Goal: Task Accomplishment & Management: Complete application form

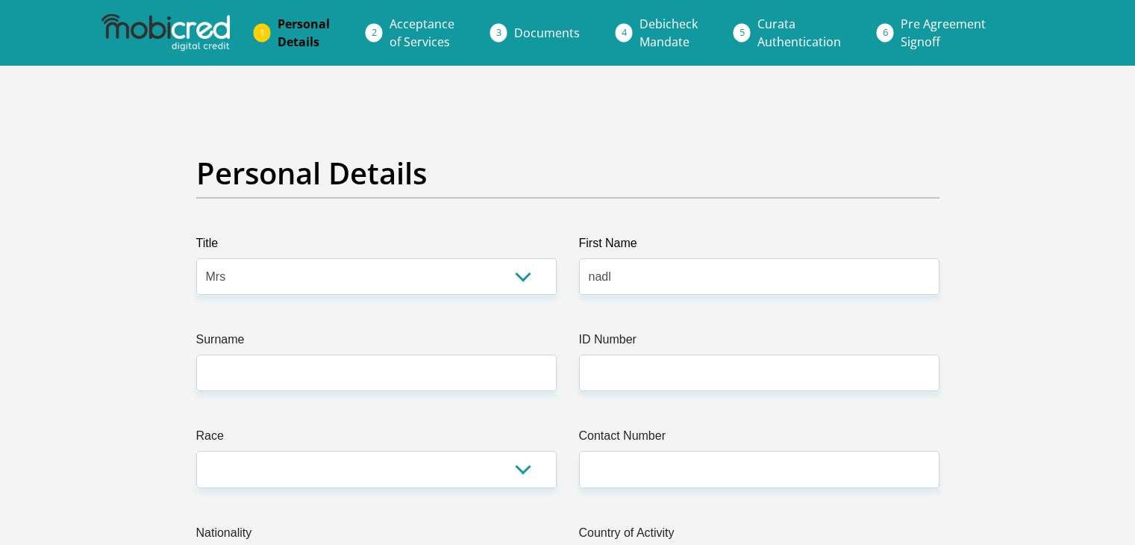
select select "Mrs"
type input "nadla"
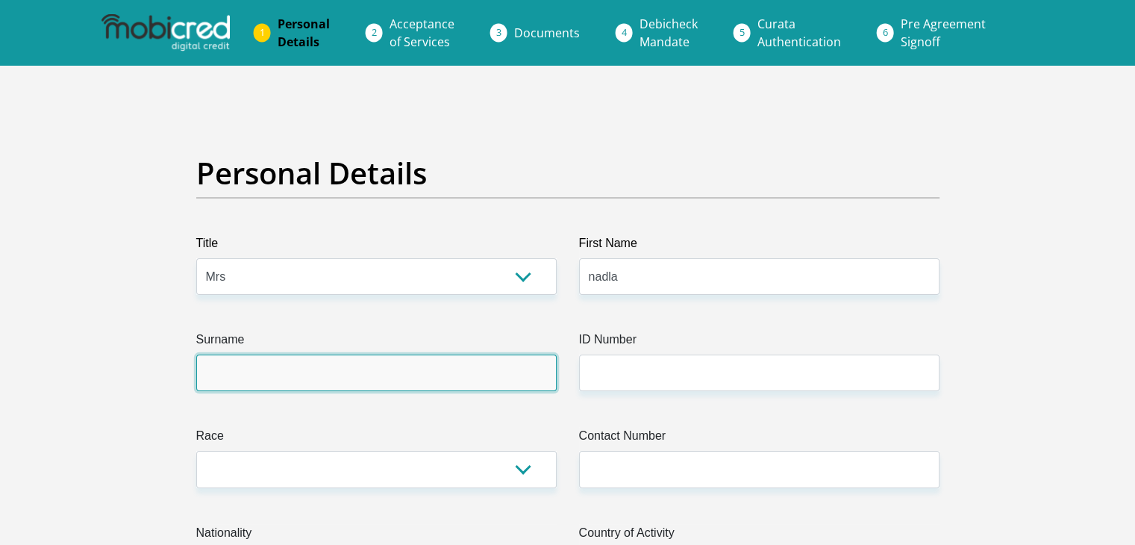
click at [398, 383] on input "Surname" at bounding box center [376, 372] width 360 height 37
type input "Duplooy"
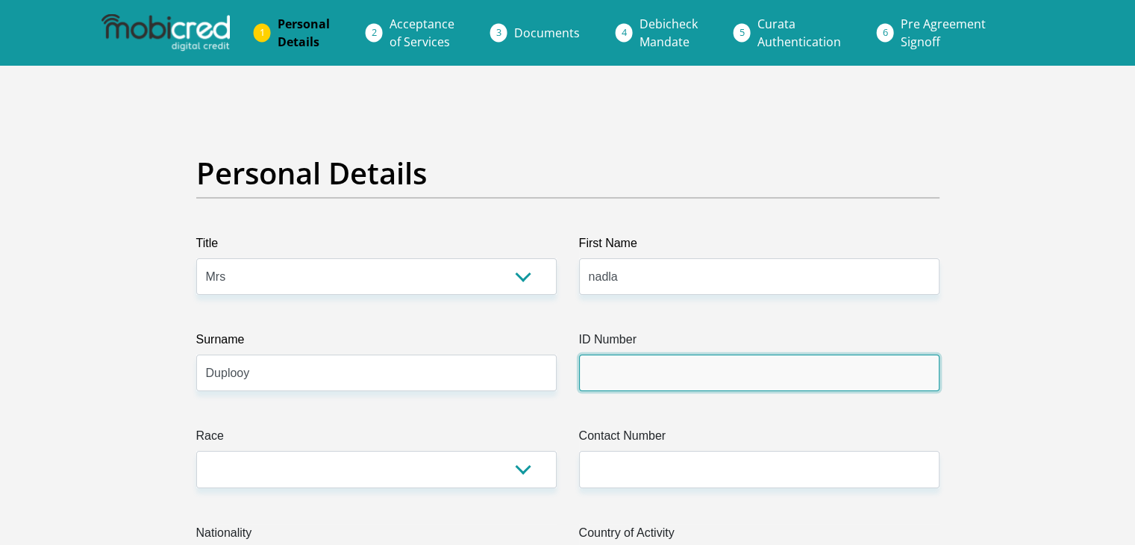
click at [625, 383] on input "ID Number" at bounding box center [759, 372] width 360 height 37
type input "8609060102084"
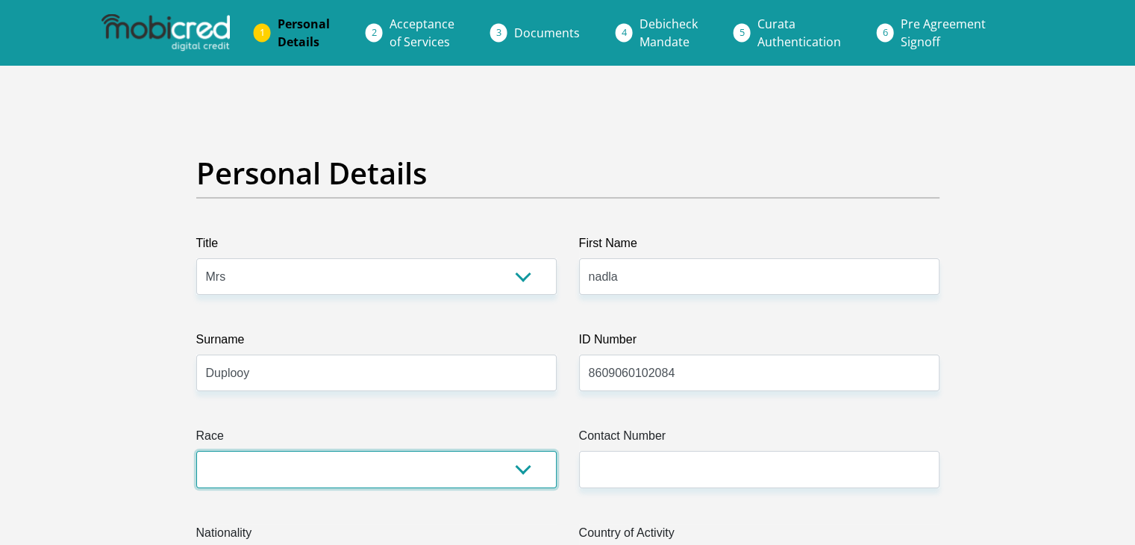
click at [384, 460] on select "Black Coloured Indian White Other" at bounding box center [376, 469] width 360 height 37
select select "2"
click at [196, 451] on select "Black Coloured Indian White Other" at bounding box center [376, 469] width 360 height 37
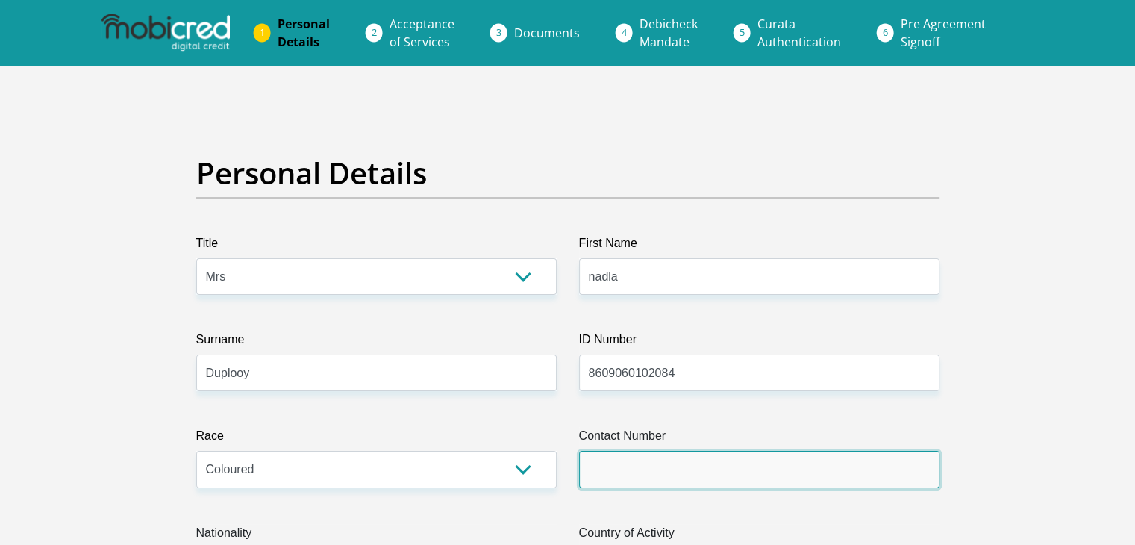
click at [678, 481] on input "Contact Number" at bounding box center [759, 469] width 360 height 37
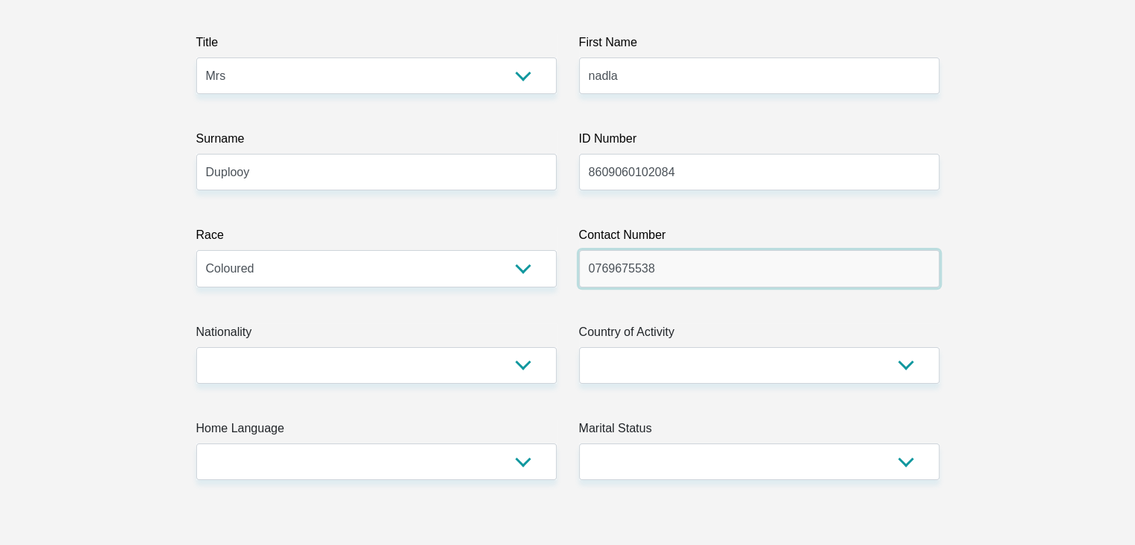
scroll to position [224, 0]
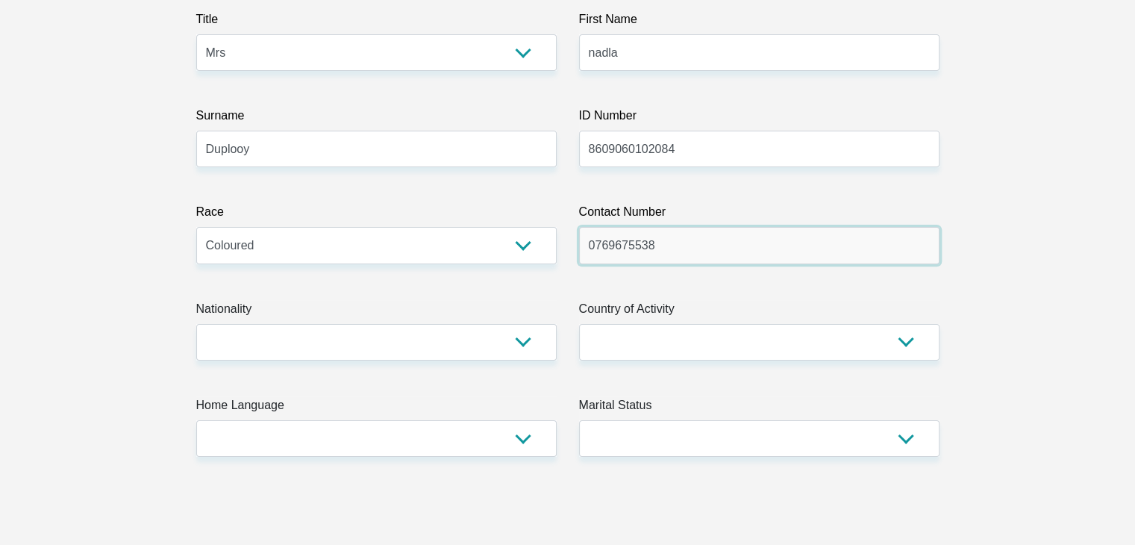
type input "0769675538"
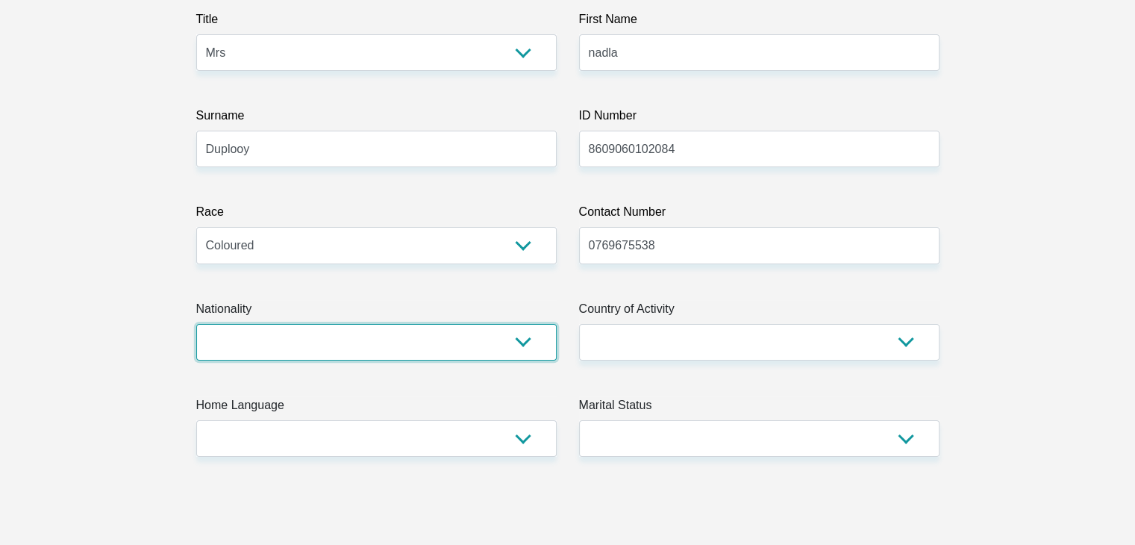
click at [365, 352] on select "[GEOGRAPHIC_DATA] [GEOGRAPHIC_DATA] [GEOGRAPHIC_DATA] [GEOGRAPHIC_DATA] [GEOGRA…" at bounding box center [376, 342] width 360 height 37
select select "ZAF"
click at [196, 324] on select "[GEOGRAPHIC_DATA] [GEOGRAPHIC_DATA] [GEOGRAPHIC_DATA] [GEOGRAPHIC_DATA] [GEOGRA…" at bounding box center [376, 342] width 360 height 37
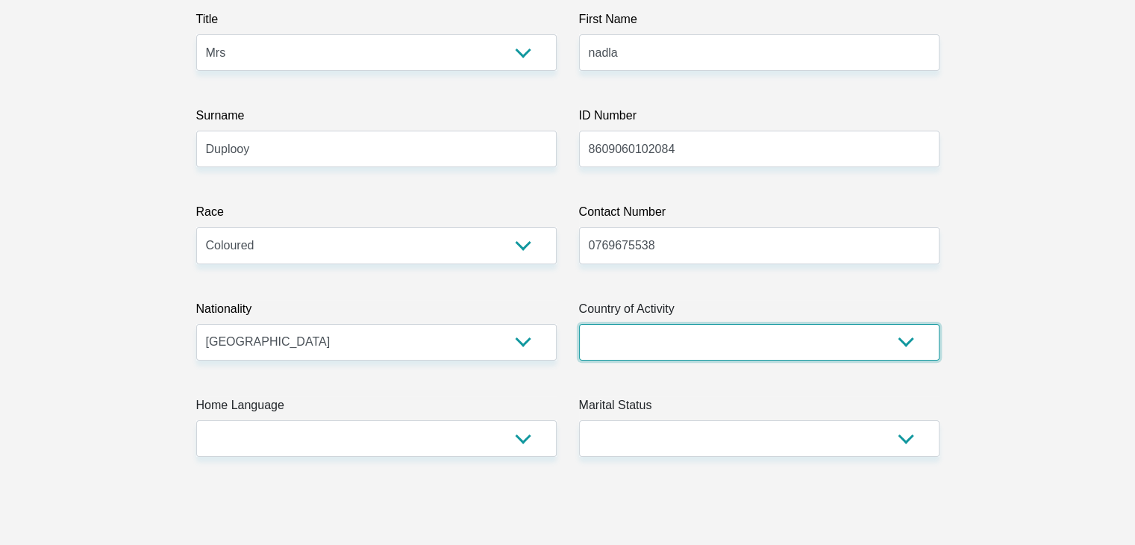
click at [647, 328] on select "[GEOGRAPHIC_DATA] [GEOGRAPHIC_DATA] [GEOGRAPHIC_DATA] [GEOGRAPHIC_DATA] [GEOGRA…" at bounding box center [759, 342] width 360 height 37
select select "ZAF"
click at [579, 324] on select "[GEOGRAPHIC_DATA] [GEOGRAPHIC_DATA] [GEOGRAPHIC_DATA] [GEOGRAPHIC_DATA] [GEOGRA…" at bounding box center [759, 342] width 360 height 37
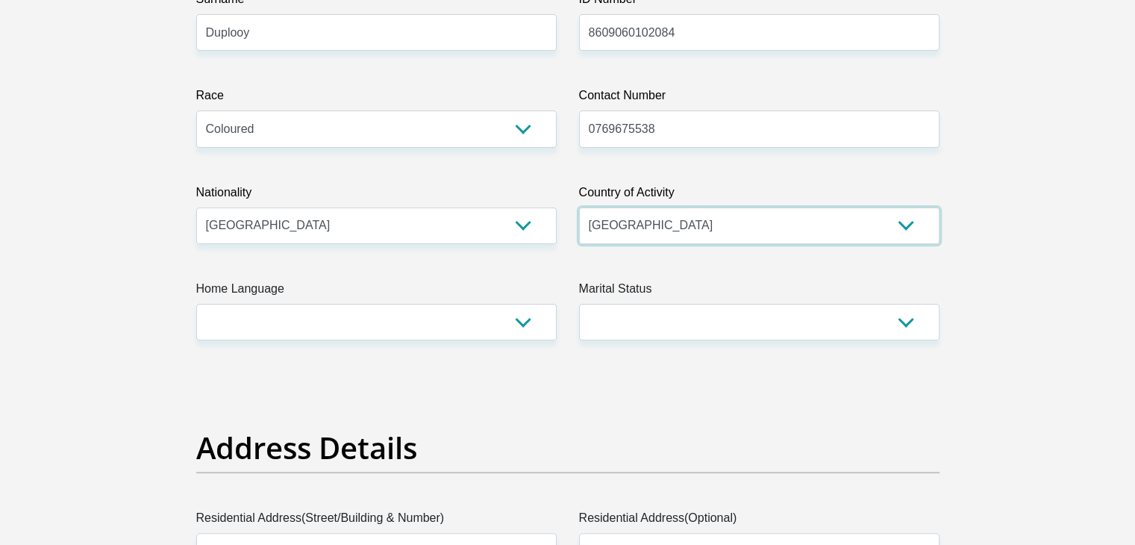
scroll to position [373, 0]
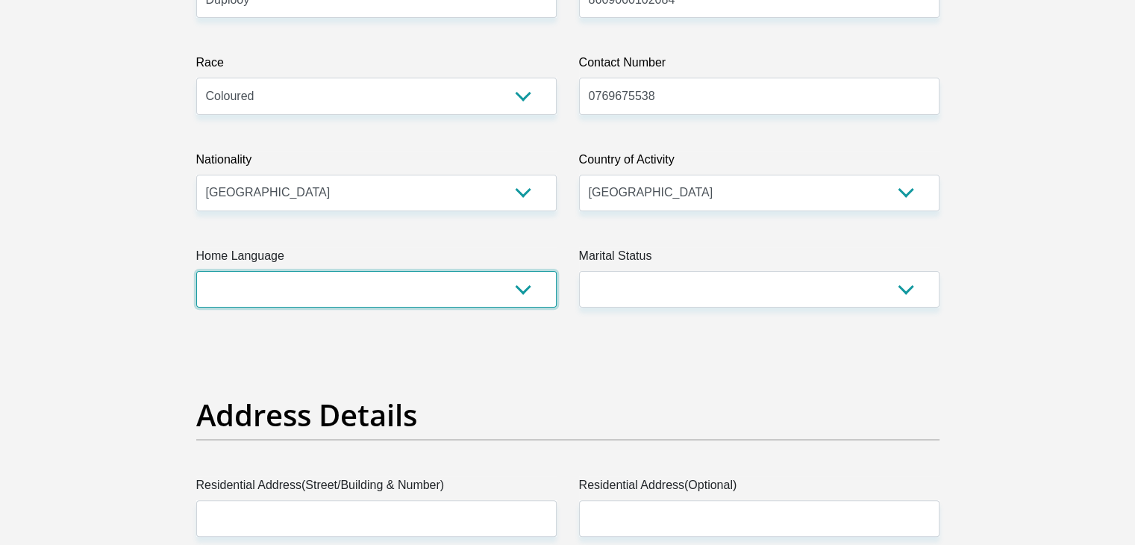
click at [518, 292] on select "Afrikaans English Sepedi South Ndebele Southern Sotho Swati Tsonga Tswana Venda…" at bounding box center [376, 289] width 360 height 37
select select "eng"
click at [196, 271] on select "Afrikaans English Sepedi South Ndebele Southern Sotho Swati Tsonga Tswana Venda…" at bounding box center [376, 289] width 360 height 37
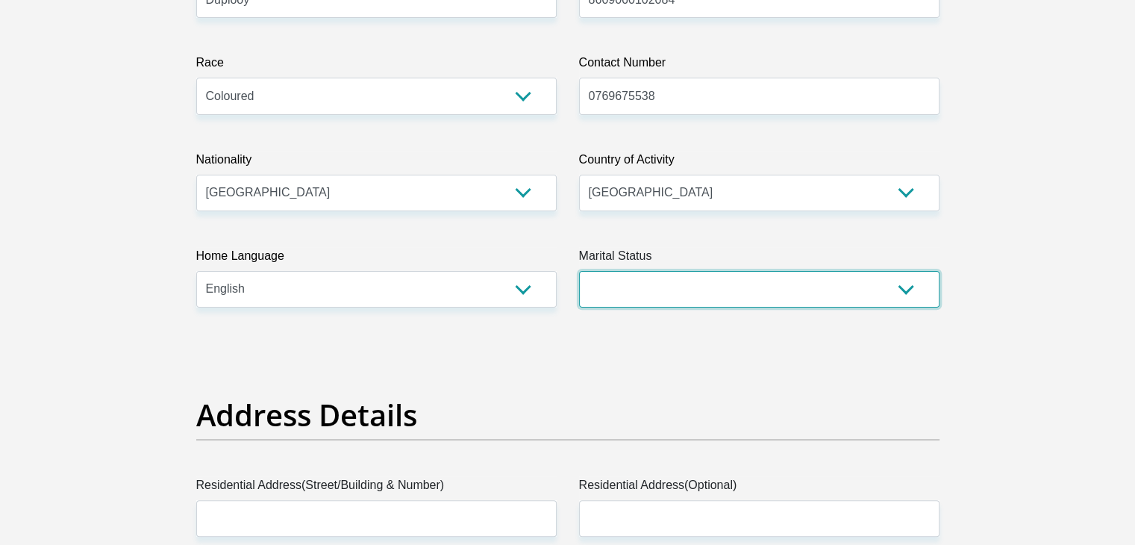
click at [903, 293] on select "Married ANC Single Divorced Widowed Married COP or Customary Law" at bounding box center [759, 289] width 360 height 37
select select "5"
click at [579, 271] on select "Married ANC Single Divorced Widowed Married COP or Customary Law" at bounding box center [759, 289] width 360 height 37
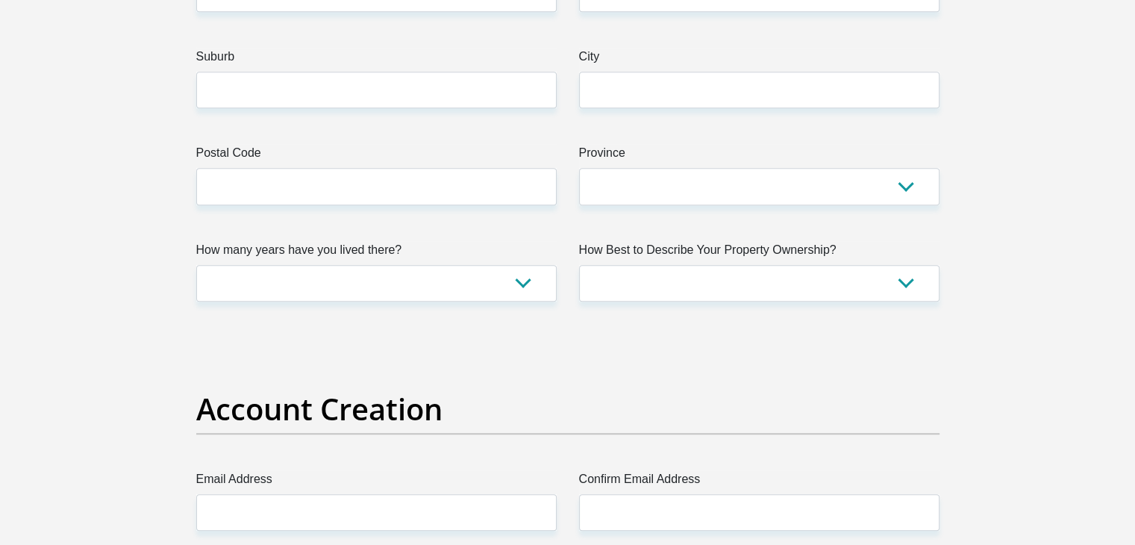
scroll to position [597, 0]
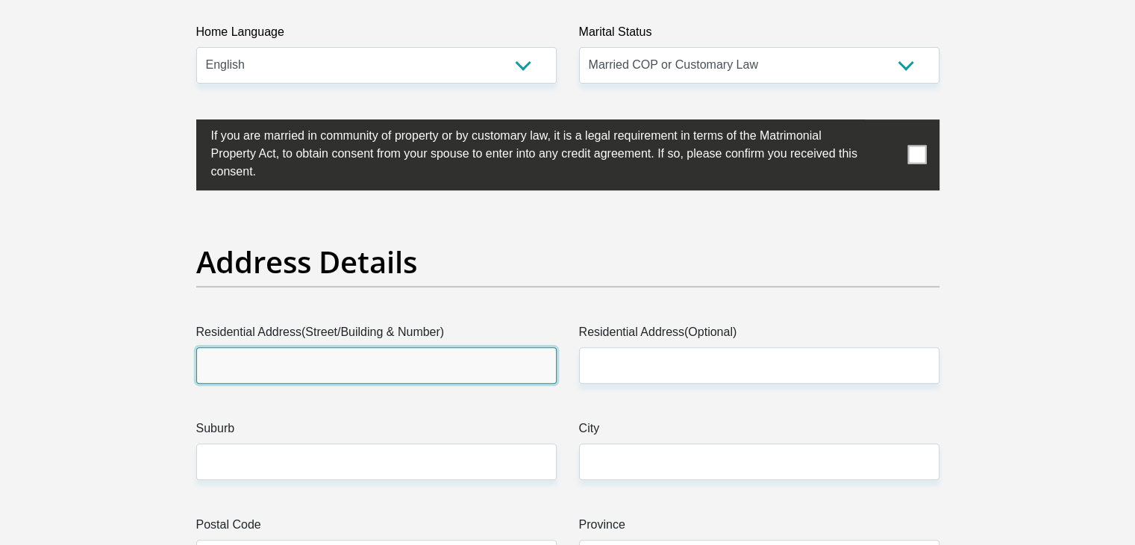
click at [378, 360] on input "Residential Address(Street/Building & Number)" at bounding box center [376, 365] width 360 height 37
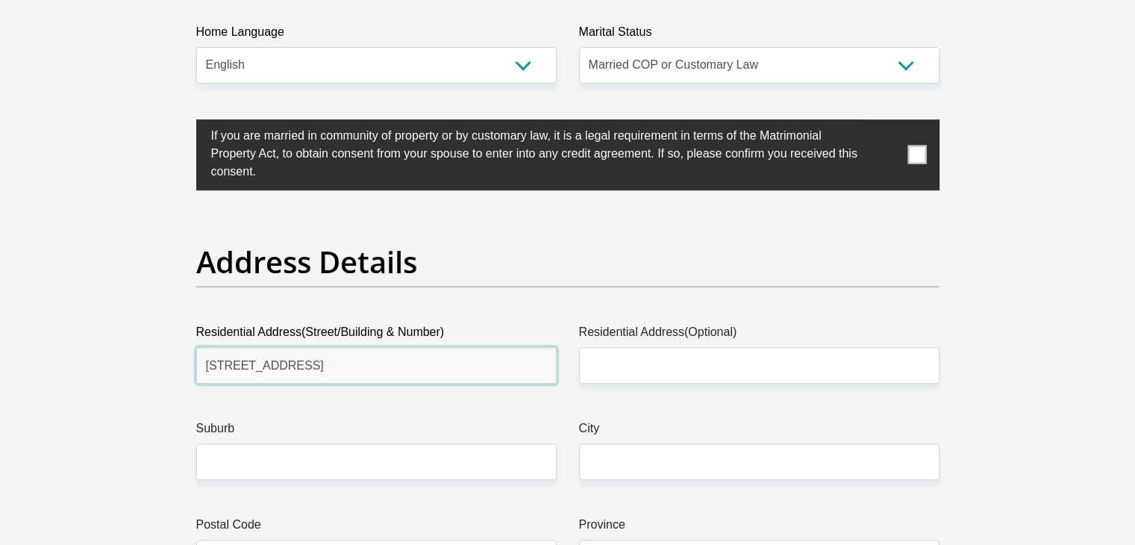
type input "[STREET_ADDRESS]"
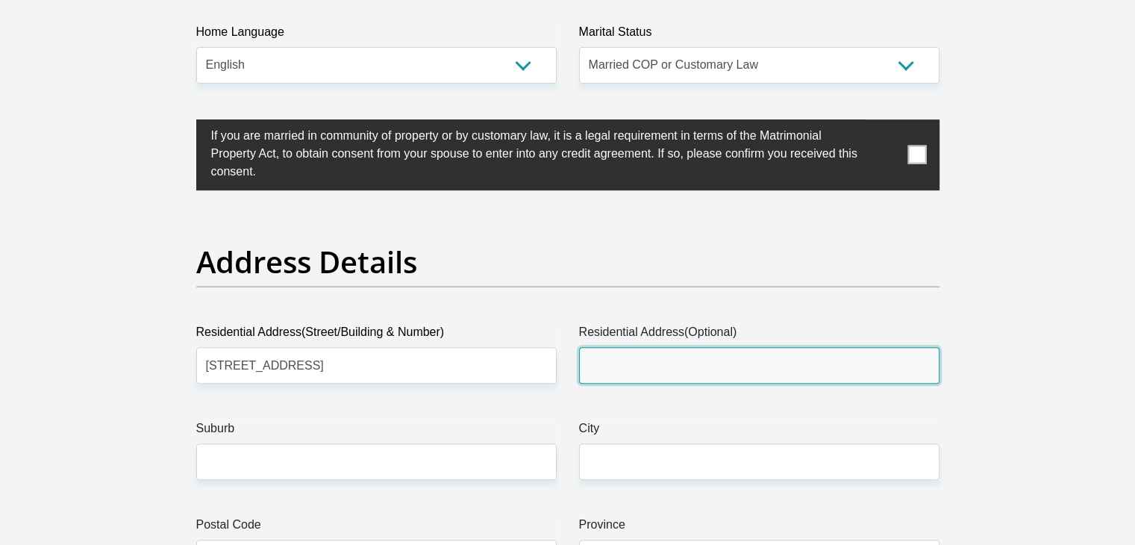
click at [629, 362] on input "Residential Address(Optional)" at bounding box center [759, 365] width 360 height 37
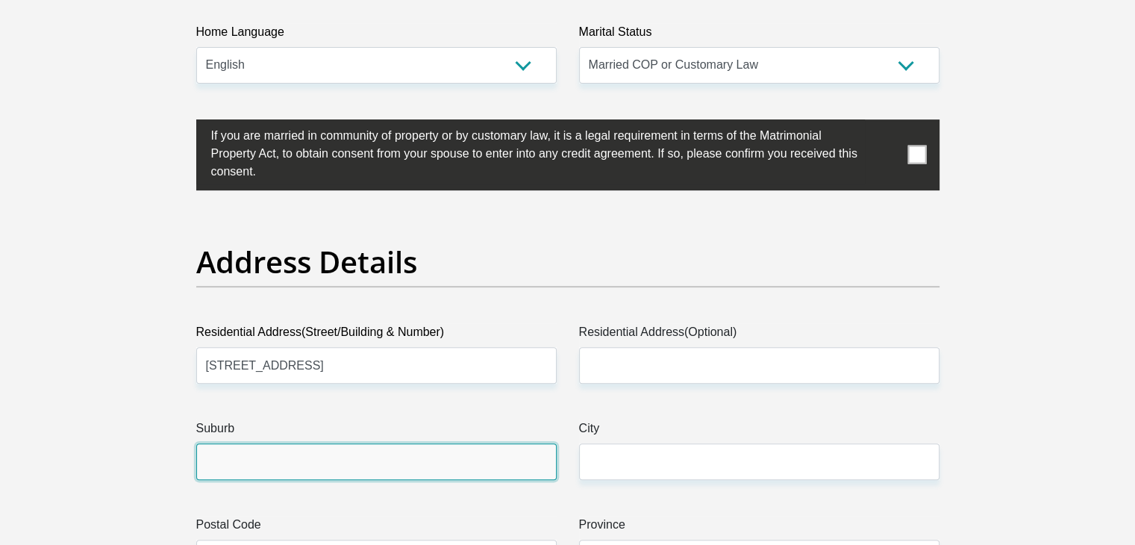
click at [257, 465] on input "Suburb" at bounding box center [376, 461] width 360 height 37
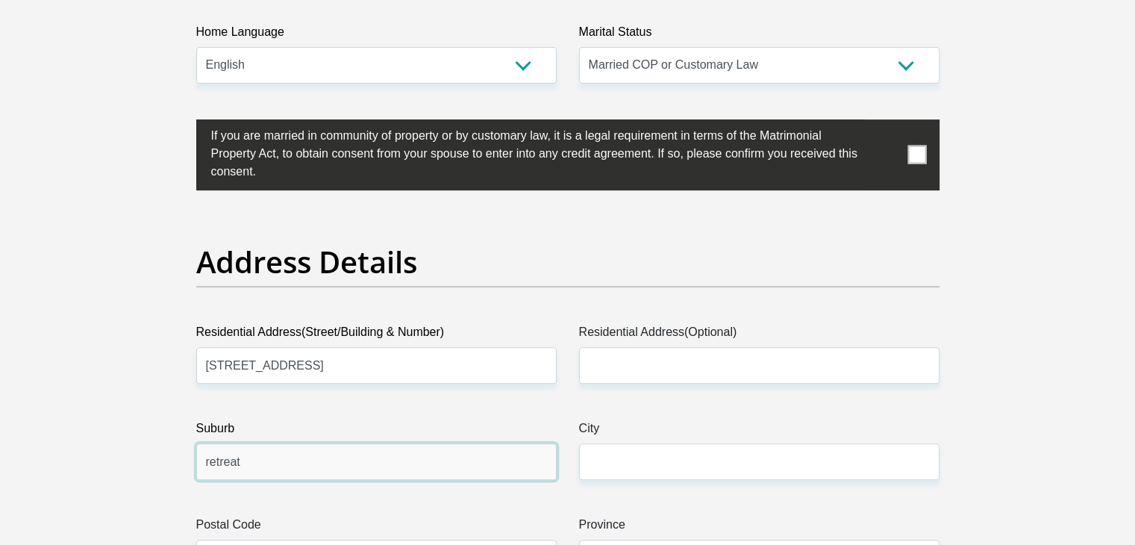
type input "retreat"
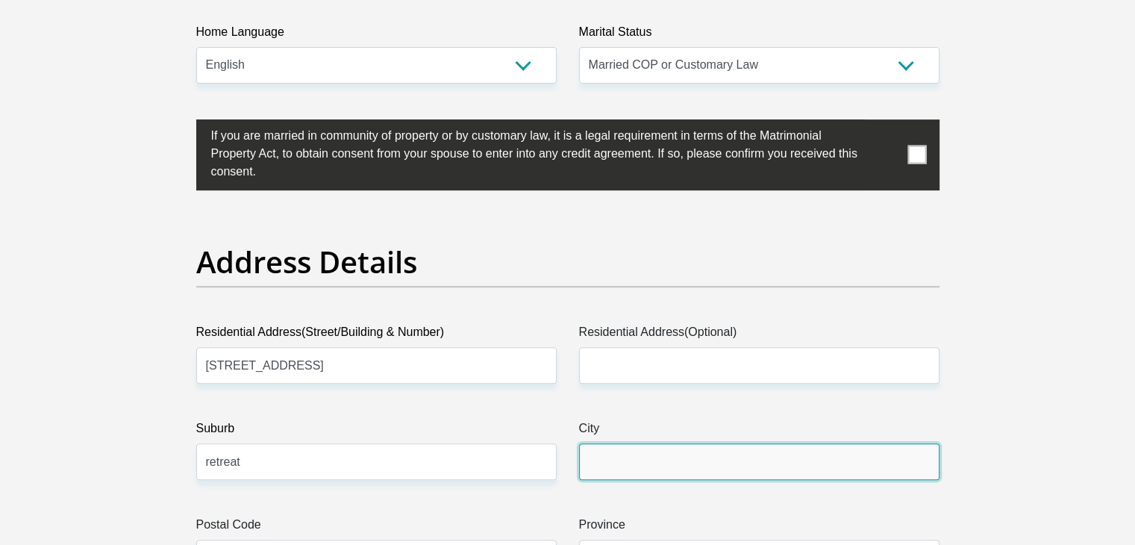
click at [623, 451] on input "City" at bounding box center [759, 461] width 360 height 37
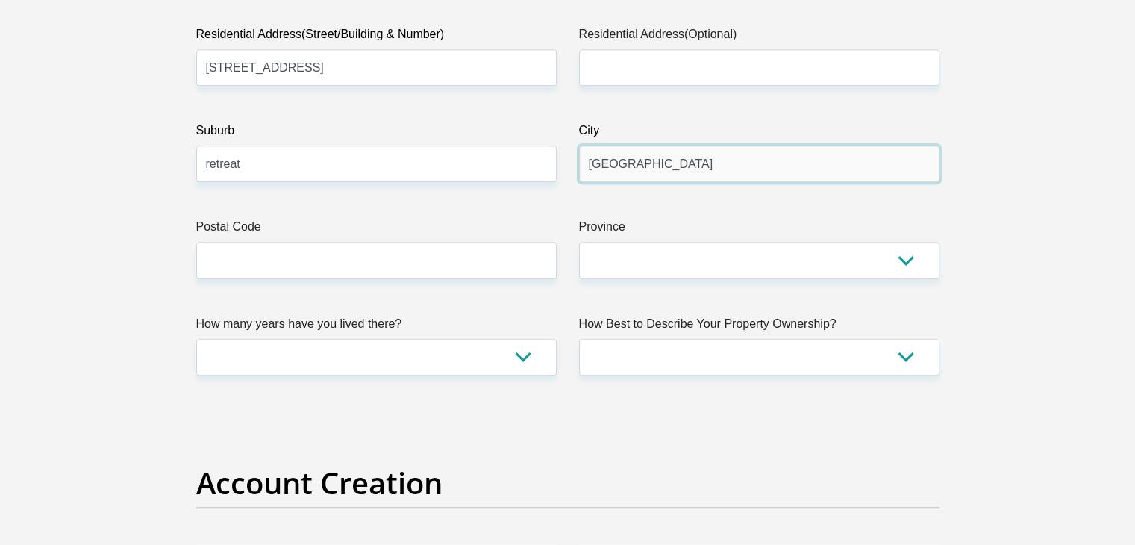
scroll to position [895, 0]
type input "[GEOGRAPHIC_DATA]"
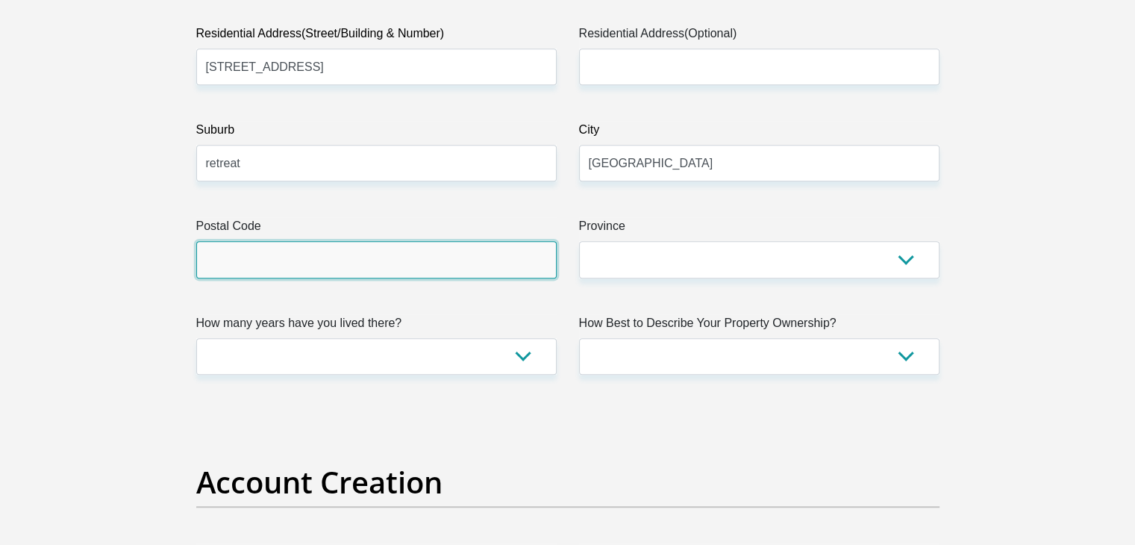
click at [364, 254] on input "Postal Code" at bounding box center [376, 259] width 360 height 37
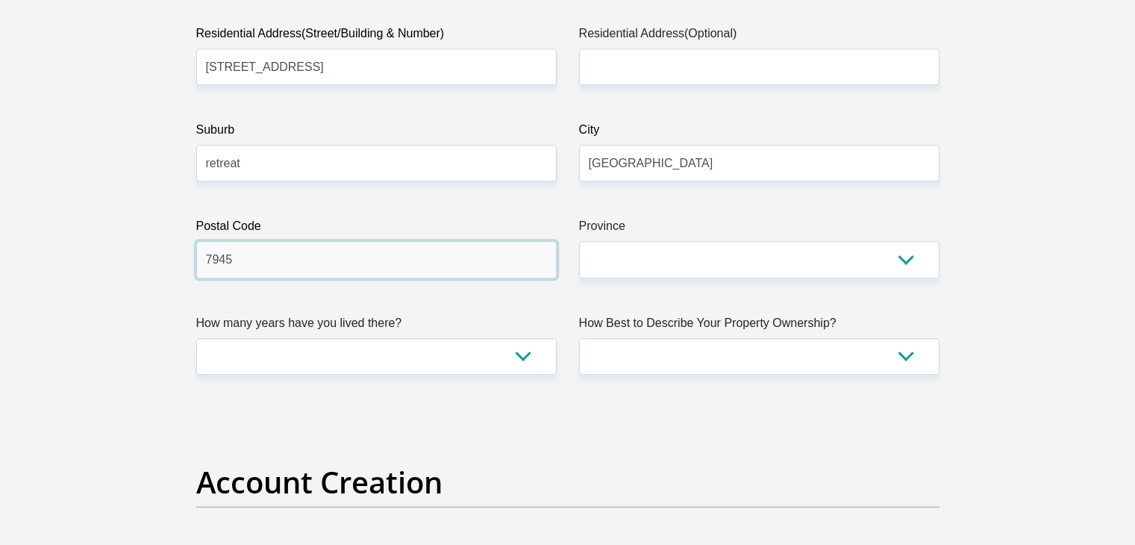
type input "7945"
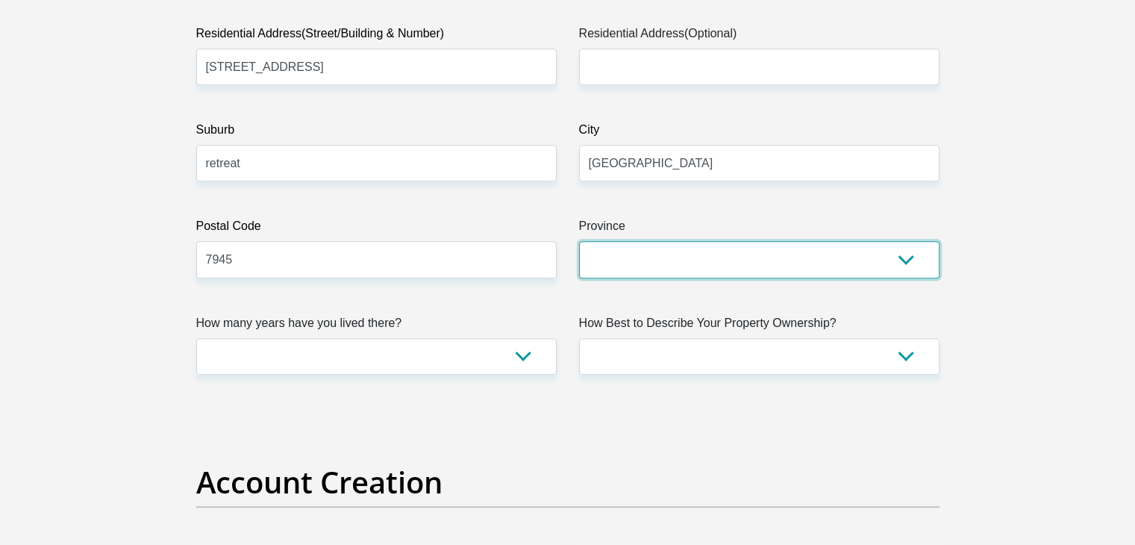
click at [760, 260] on select "Eastern Cape Free State [GEOGRAPHIC_DATA] [GEOGRAPHIC_DATA][DATE] [GEOGRAPHIC_D…" at bounding box center [759, 259] width 360 height 37
select select "Western Cape"
click at [579, 241] on select "Eastern Cape Free State [GEOGRAPHIC_DATA] [GEOGRAPHIC_DATA][DATE] [GEOGRAPHIC_D…" at bounding box center [759, 259] width 360 height 37
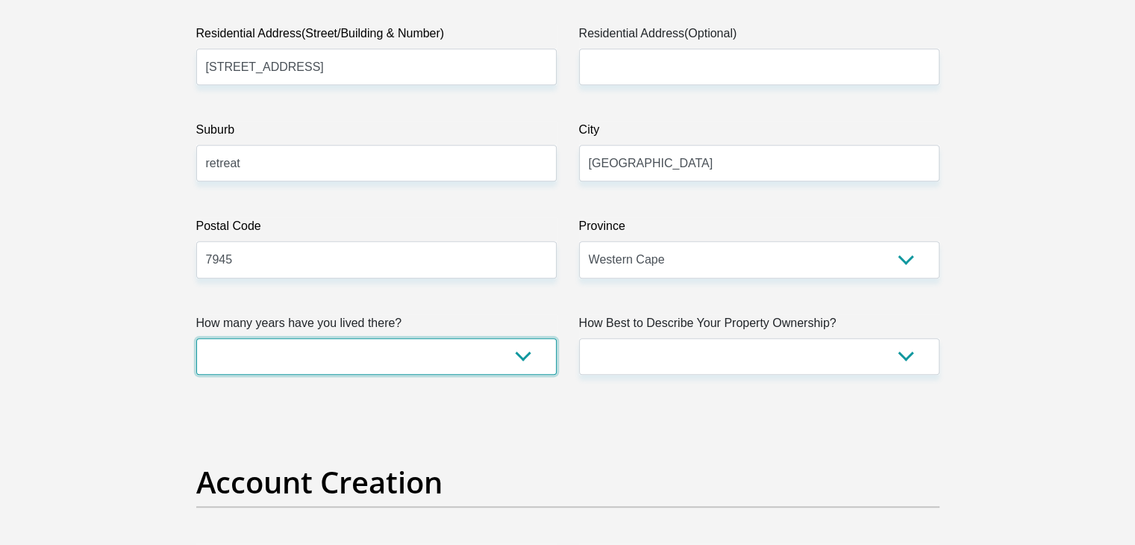
click at [409, 359] on select "less than 1 year 1-3 years 3-5 years 5+ years" at bounding box center [376, 356] width 360 height 37
select select "2"
click at [196, 338] on select "less than 1 year 1-3 years 3-5 years 5+ years" at bounding box center [376, 356] width 360 height 37
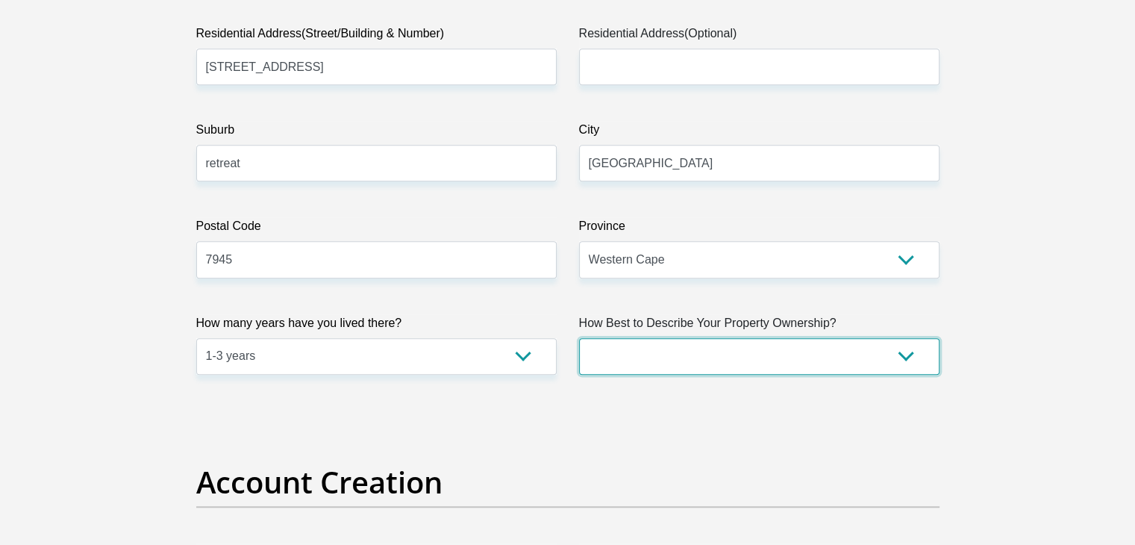
click at [887, 357] on select "Owned Rented Family Owned Company Dwelling" at bounding box center [759, 356] width 360 height 37
select select "Rented"
click at [579, 338] on select "Owned Rented Family Owned Company Dwelling" at bounding box center [759, 356] width 360 height 37
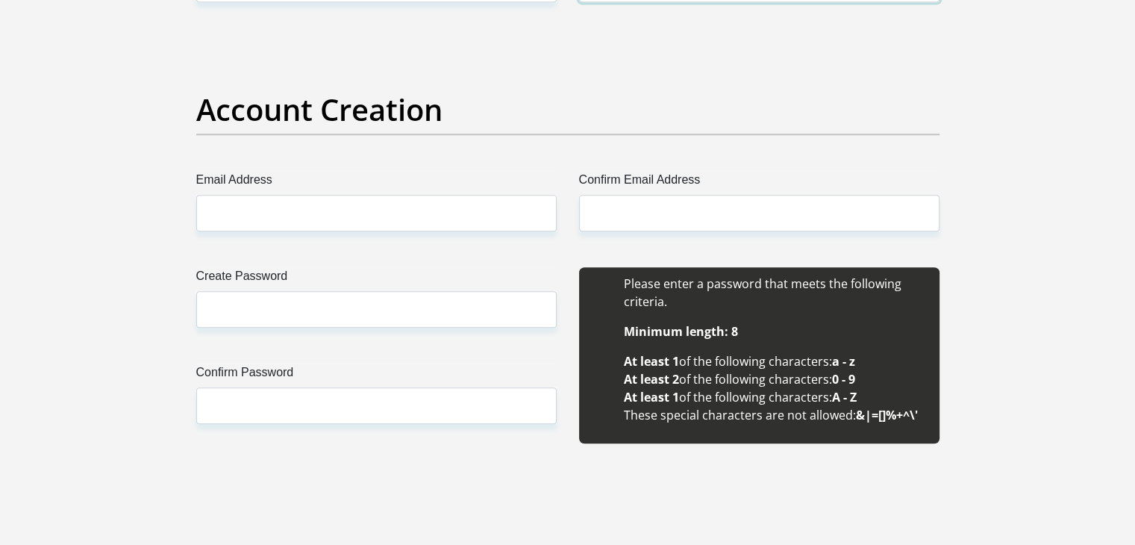
scroll to position [1269, 0]
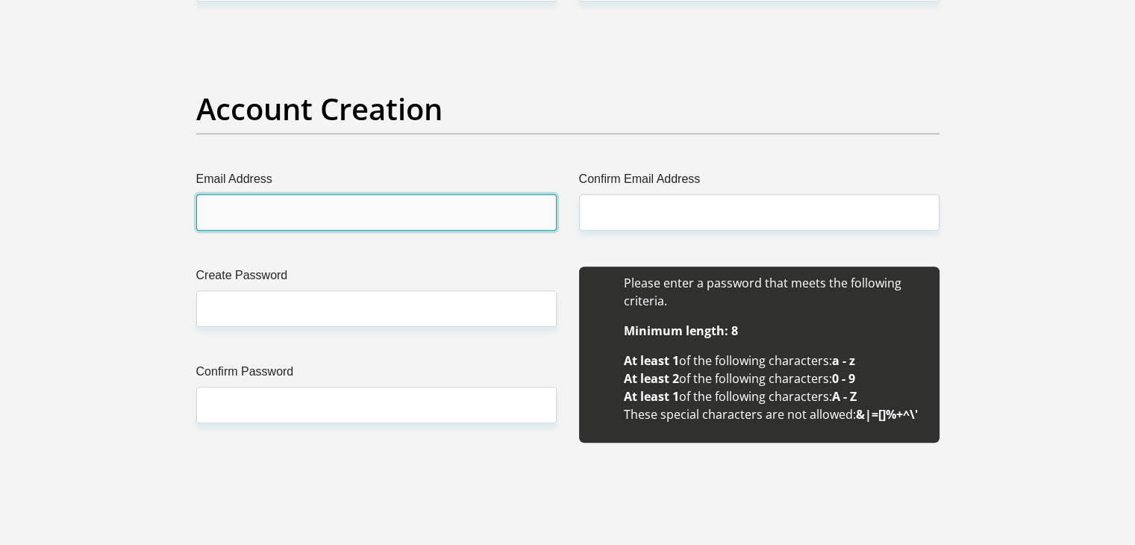
click at [377, 210] on input "Email Address" at bounding box center [376, 212] width 360 height 37
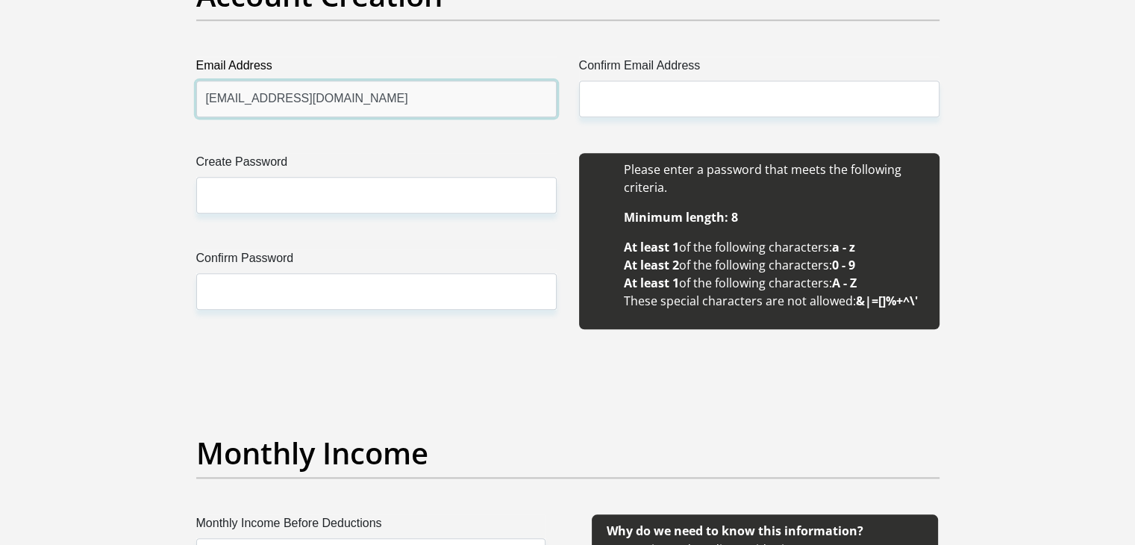
scroll to position [1418, 0]
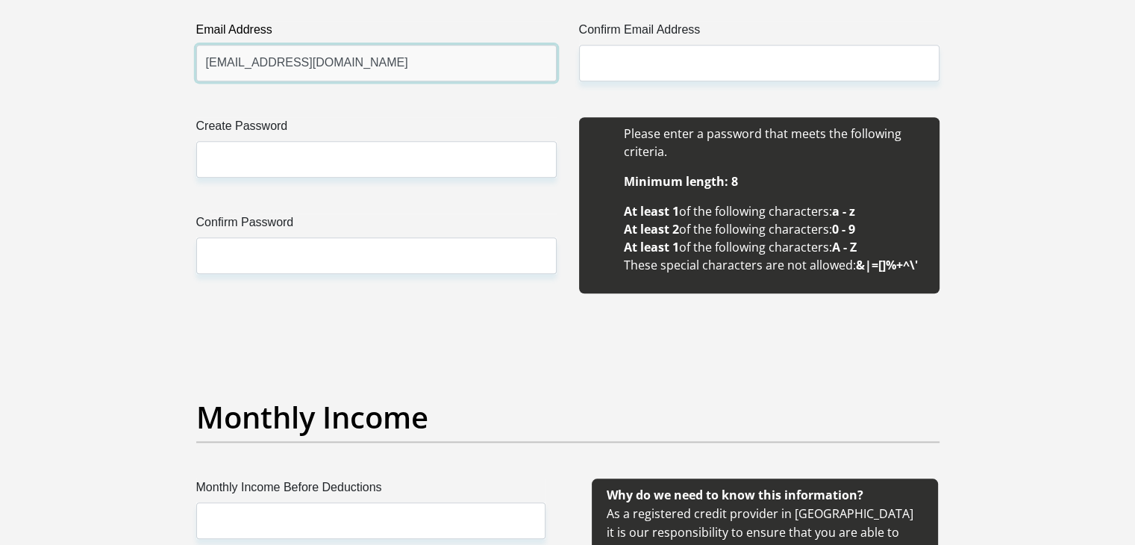
type input "[EMAIL_ADDRESS][DOMAIN_NAME]"
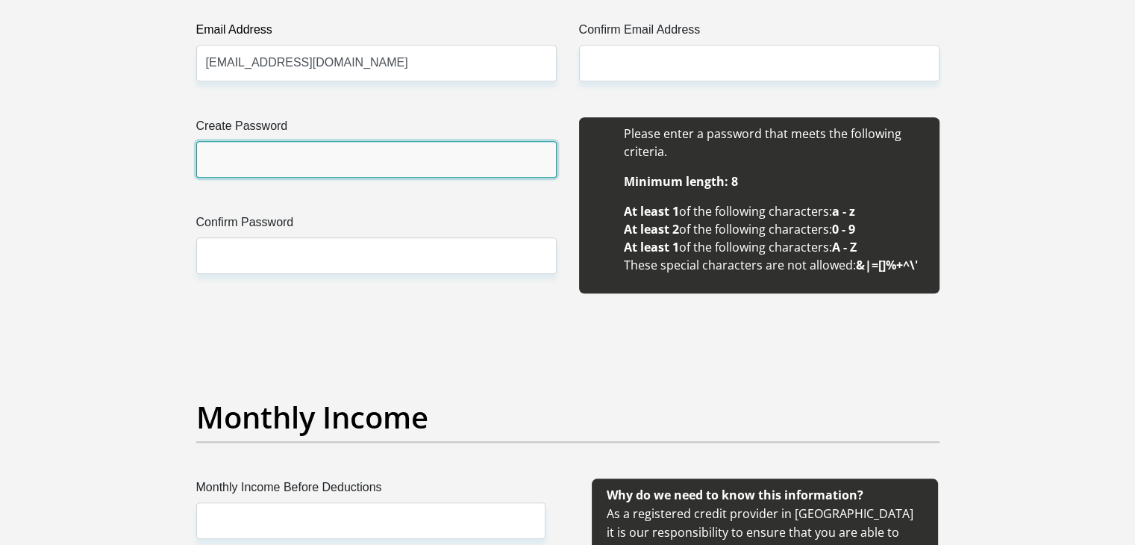
click at [312, 150] on input "Create Password" at bounding box center [376, 159] width 360 height 37
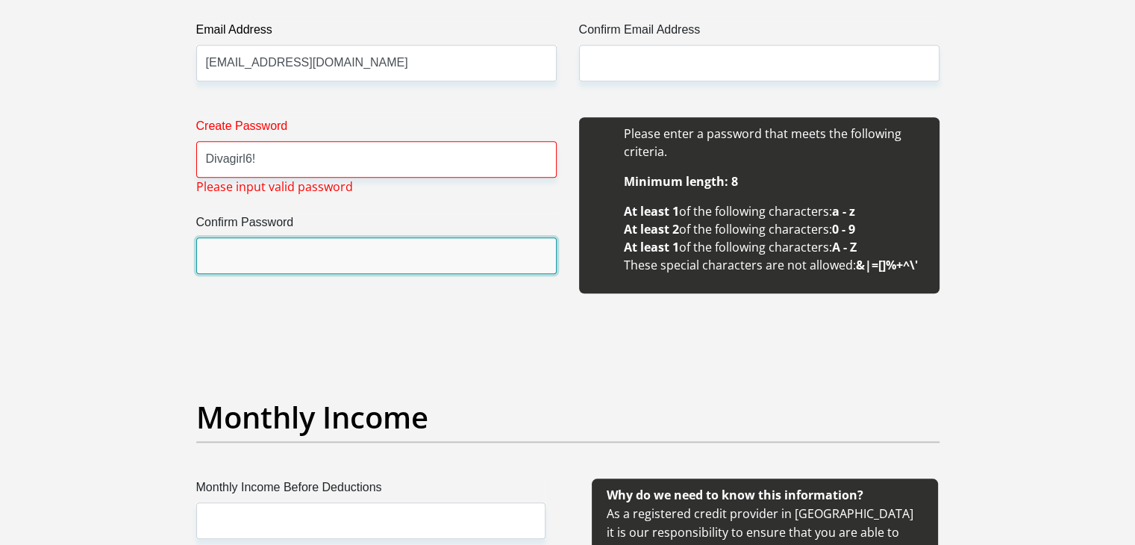
click at [275, 255] on input "Confirm Password" at bounding box center [376, 255] width 360 height 37
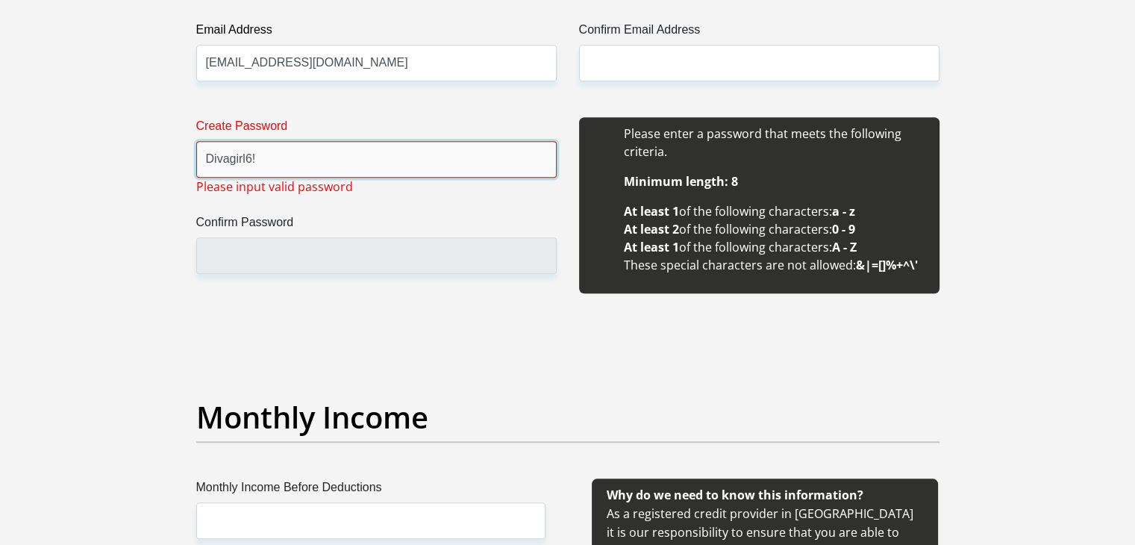
click at [273, 163] on input "Divagirl6!" at bounding box center [376, 159] width 360 height 37
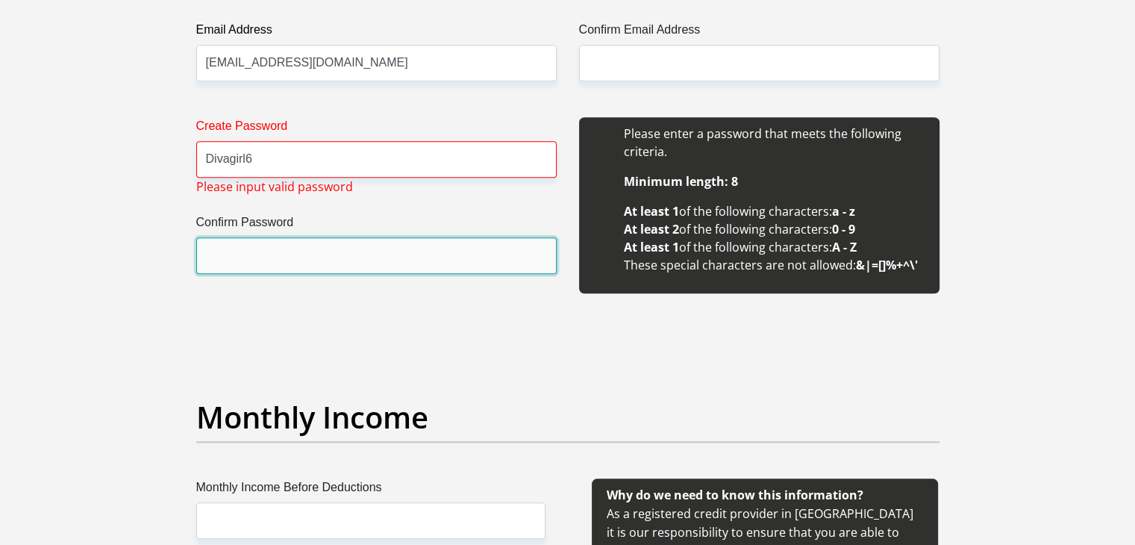
click at [269, 242] on input "Confirm Password" at bounding box center [376, 255] width 360 height 37
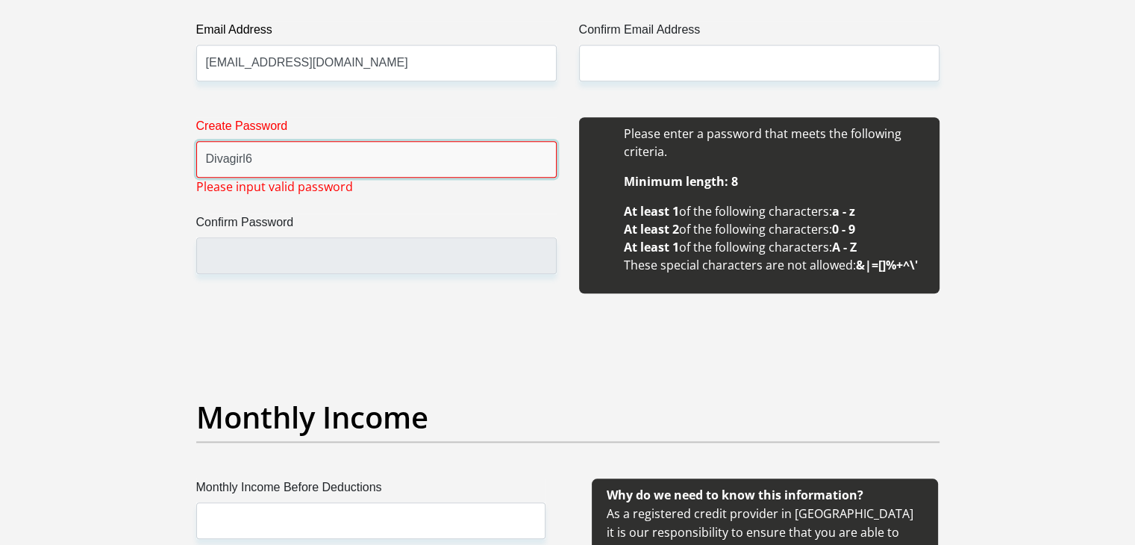
click at [268, 160] on input "Divagirl6" at bounding box center [376, 159] width 360 height 37
type input "D"
type input "Snow1white"
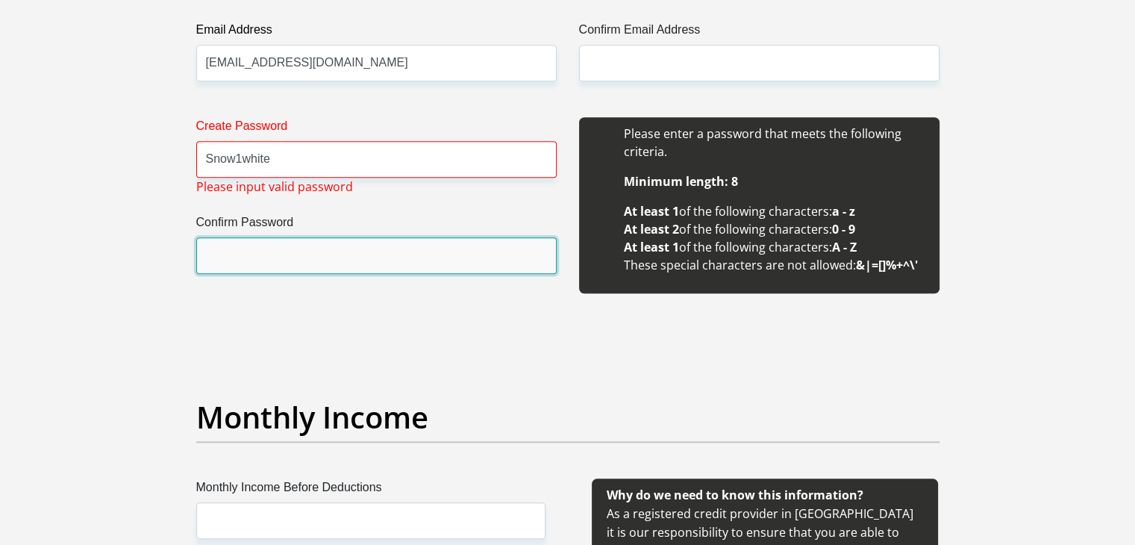
click at [251, 243] on input "Confirm Password" at bounding box center [376, 255] width 360 height 37
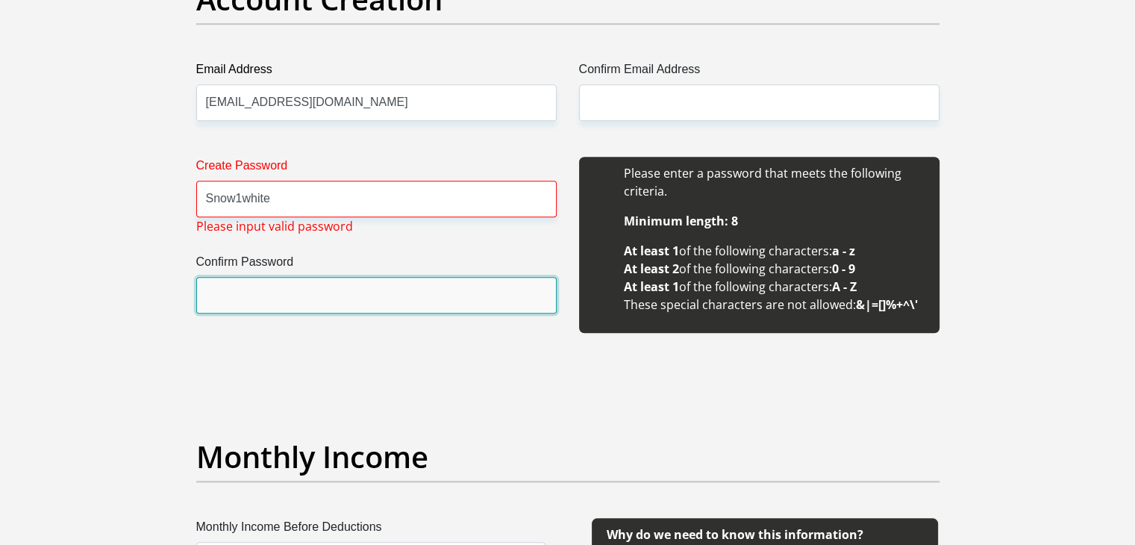
scroll to position [1343, 0]
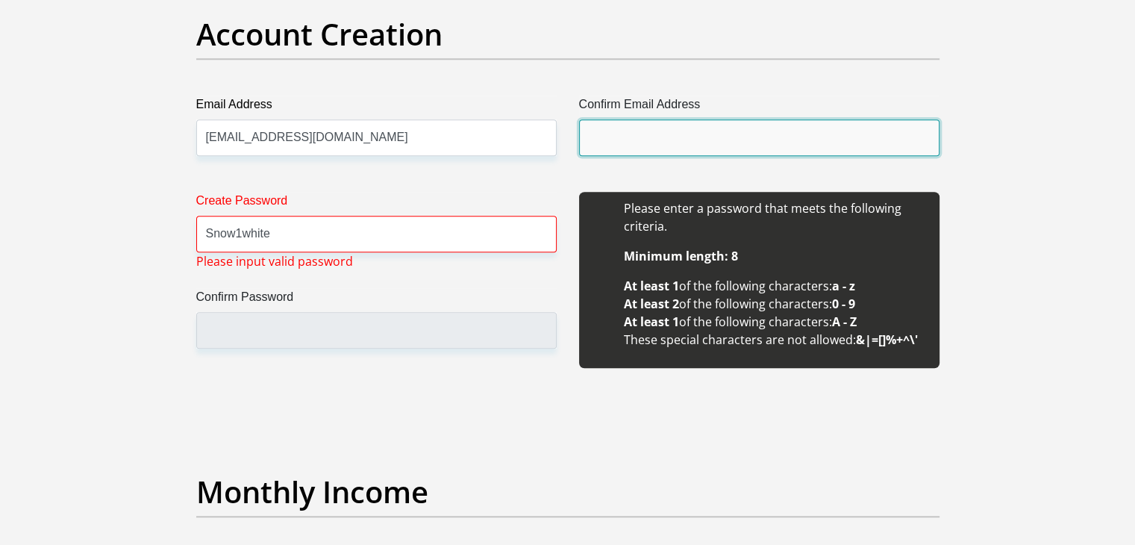
click at [624, 141] on input "Confirm Email Address" at bounding box center [759, 137] width 360 height 37
type input "[EMAIL_ADDRESS][DOMAIN_NAME]"
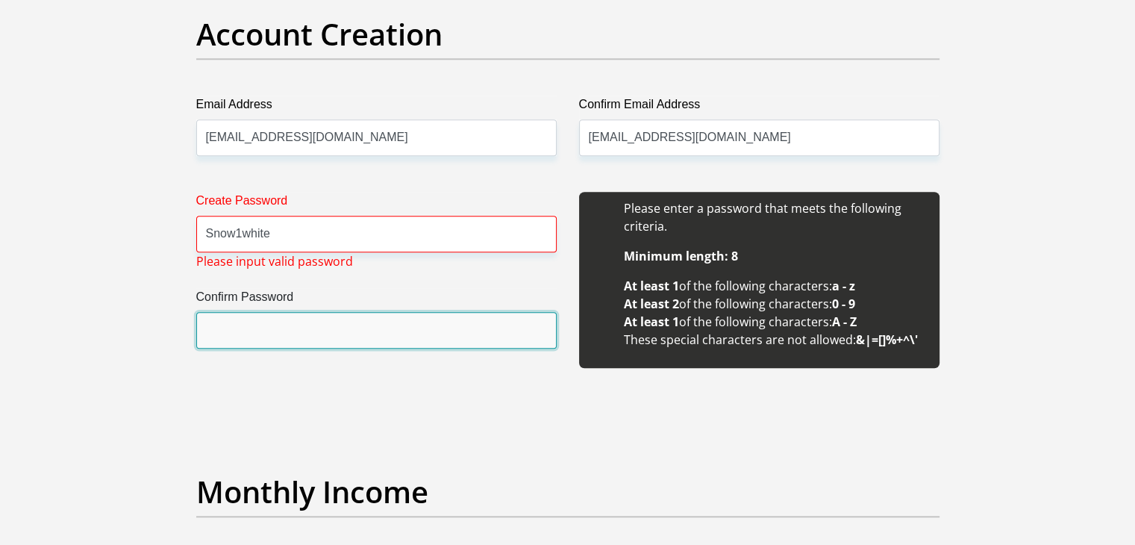
click at [316, 319] on input "Confirm Password" at bounding box center [376, 330] width 360 height 37
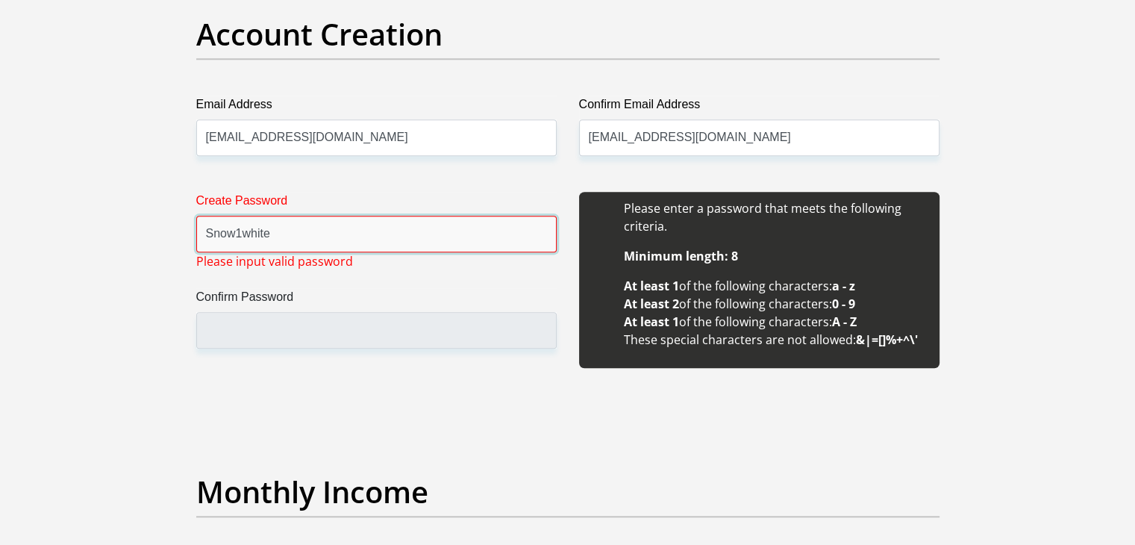
click at [390, 234] on input "Snow1white" at bounding box center [376, 234] width 360 height 37
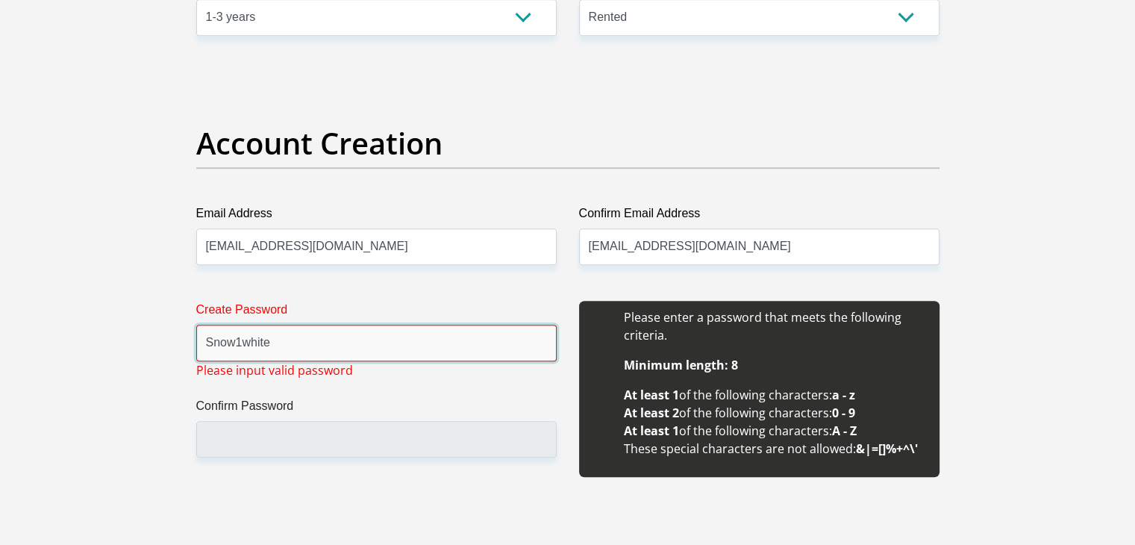
scroll to position [1418, 0]
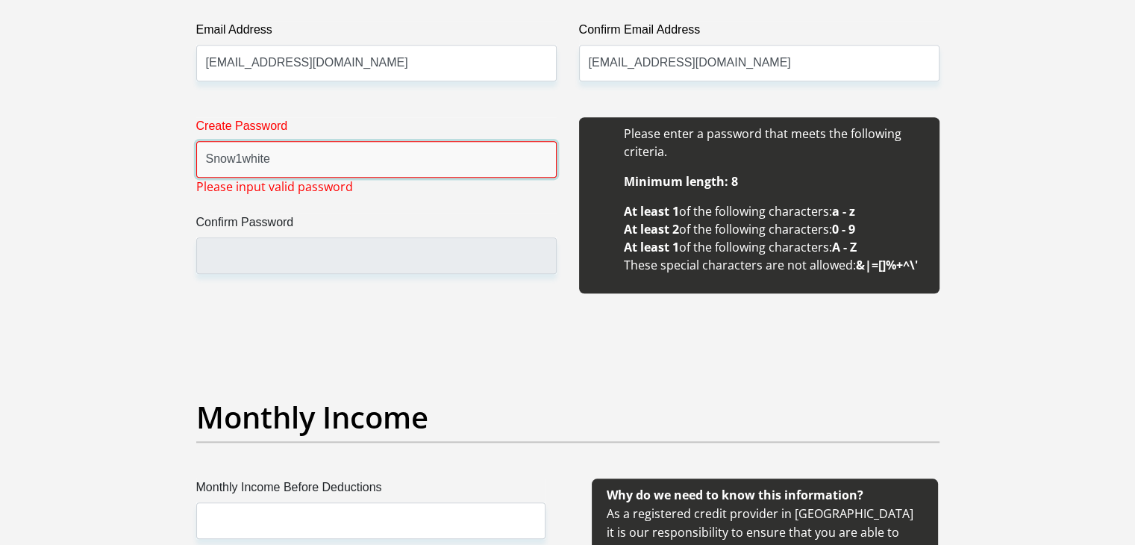
click at [341, 160] on input "Snow1white" at bounding box center [376, 159] width 360 height 37
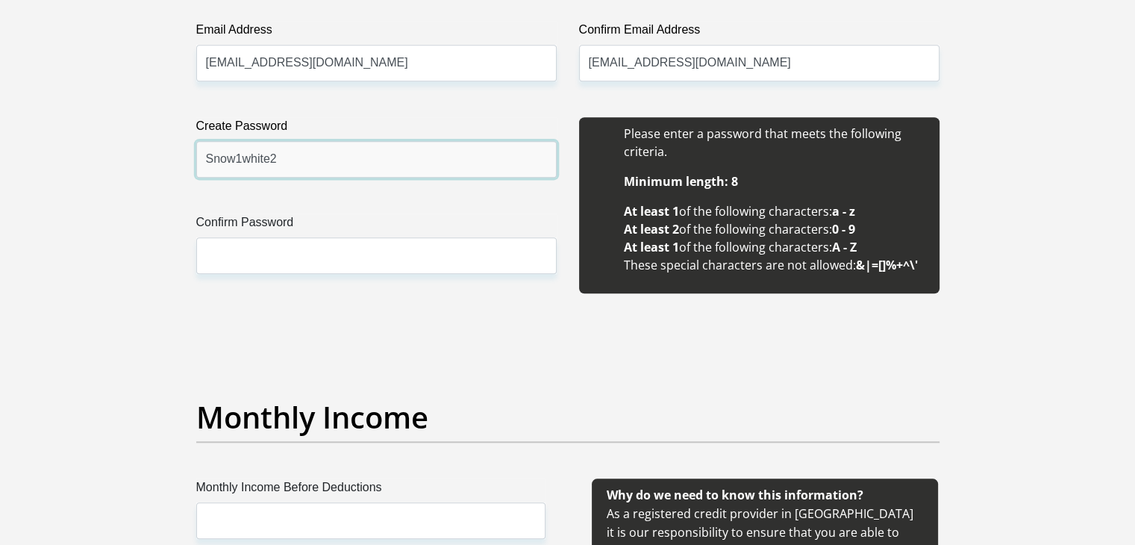
type input "Snow1white2"
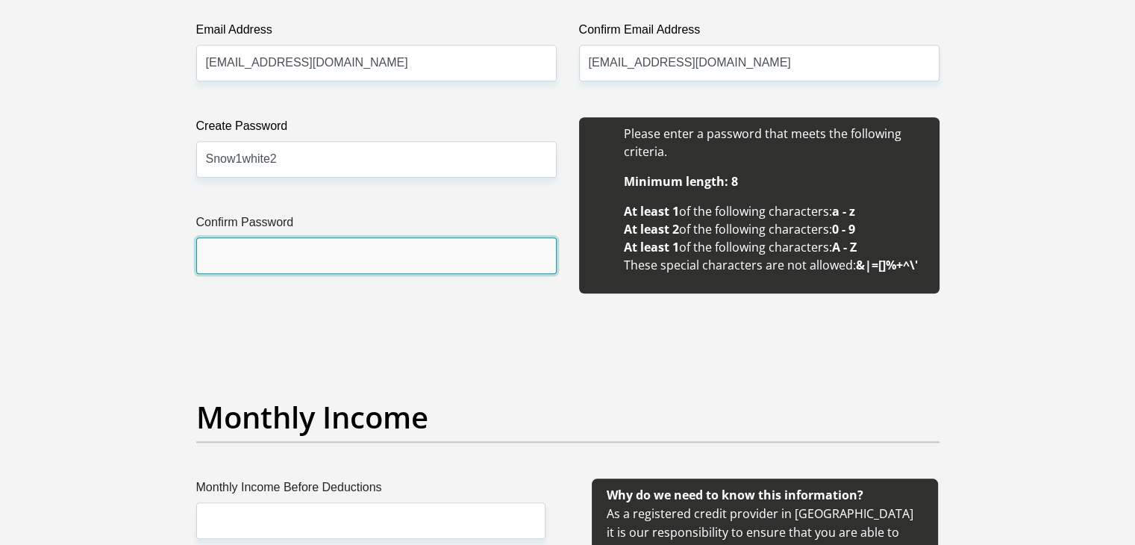
click at [318, 260] on input "Confirm Password" at bounding box center [376, 255] width 360 height 37
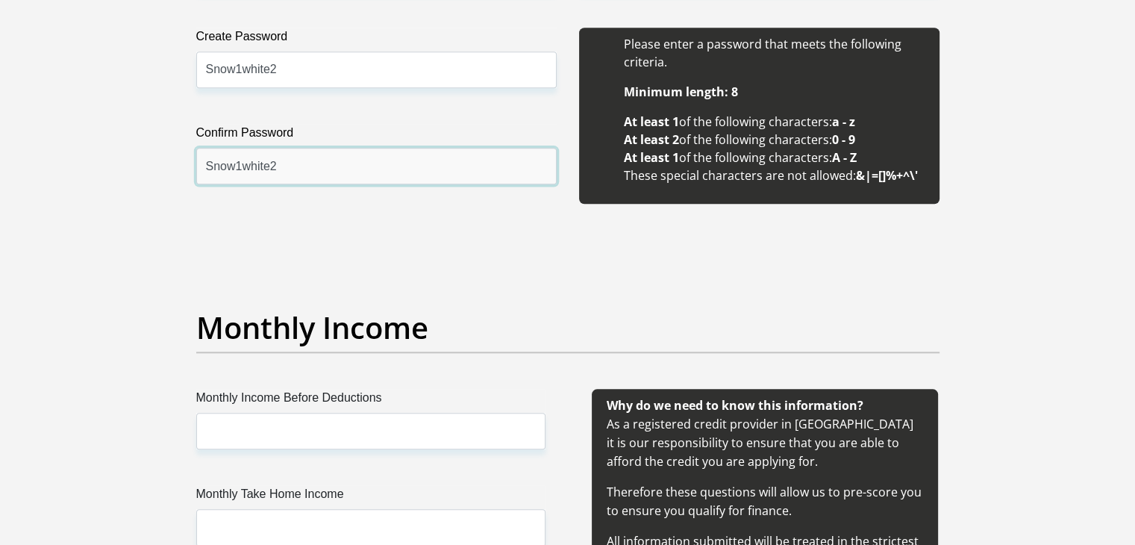
scroll to position [1567, 0]
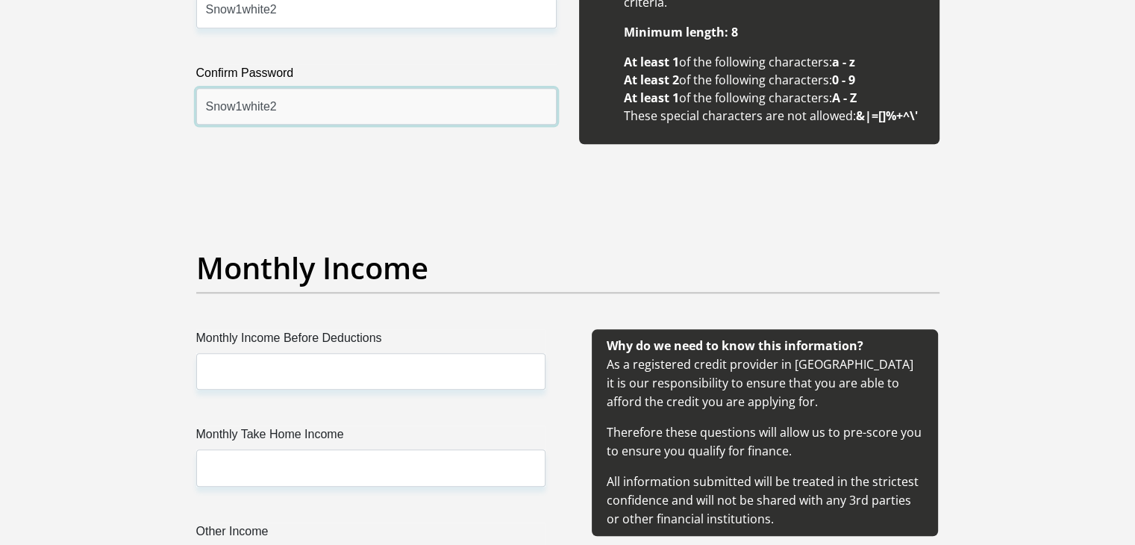
type input "Snow1white2"
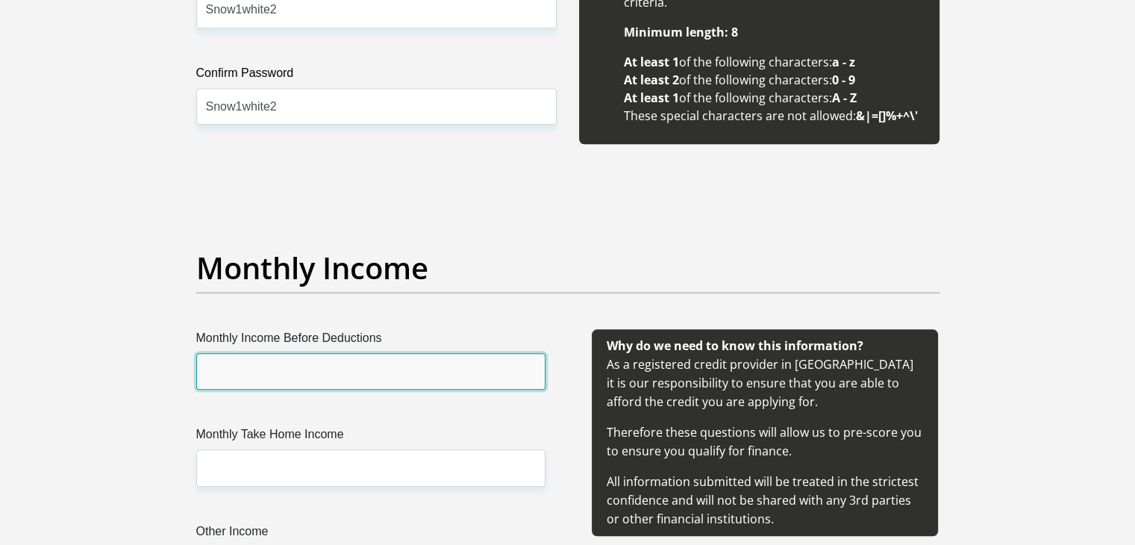
click at [343, 370] on input "Monthly Income Before Deductions" at bounding box center [370, 371] width 349 height 37
type input "23500"
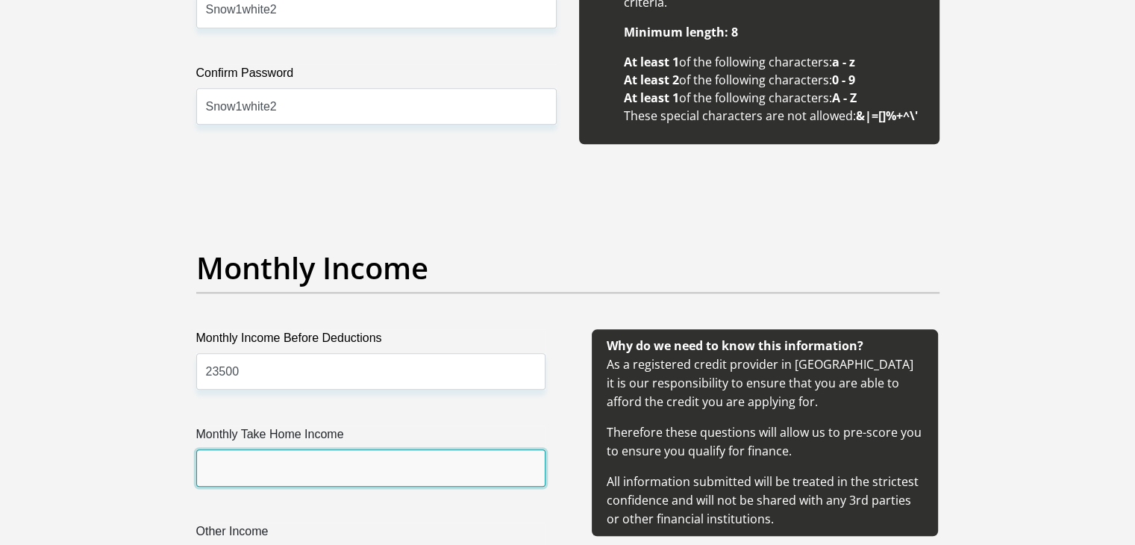
click at [331, 472] on input "Monthly Take Home Income" at bounding box center [370, 467] width 349 height 37
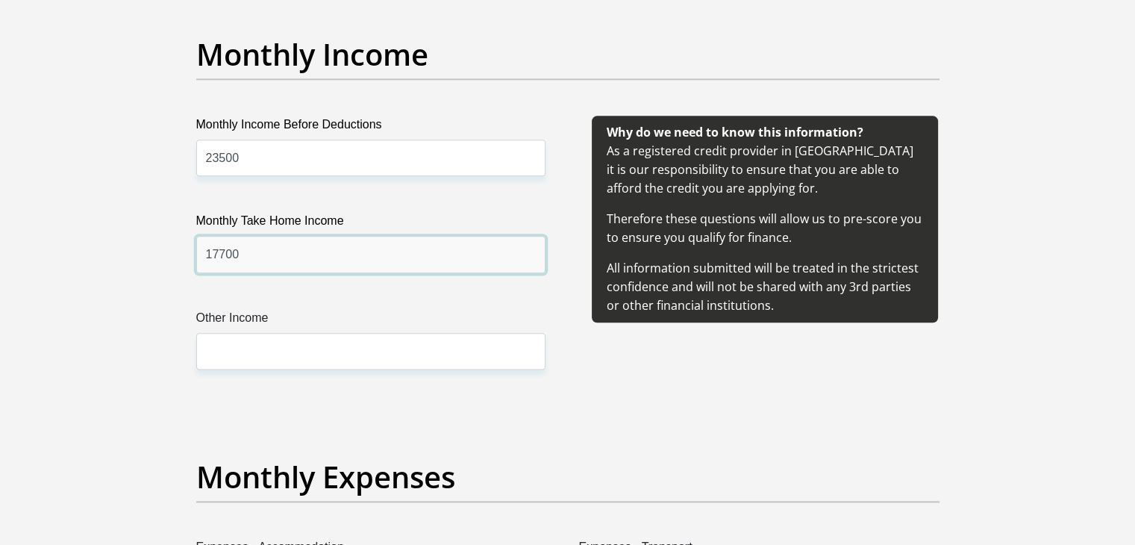
scroll to position [1791, 0]
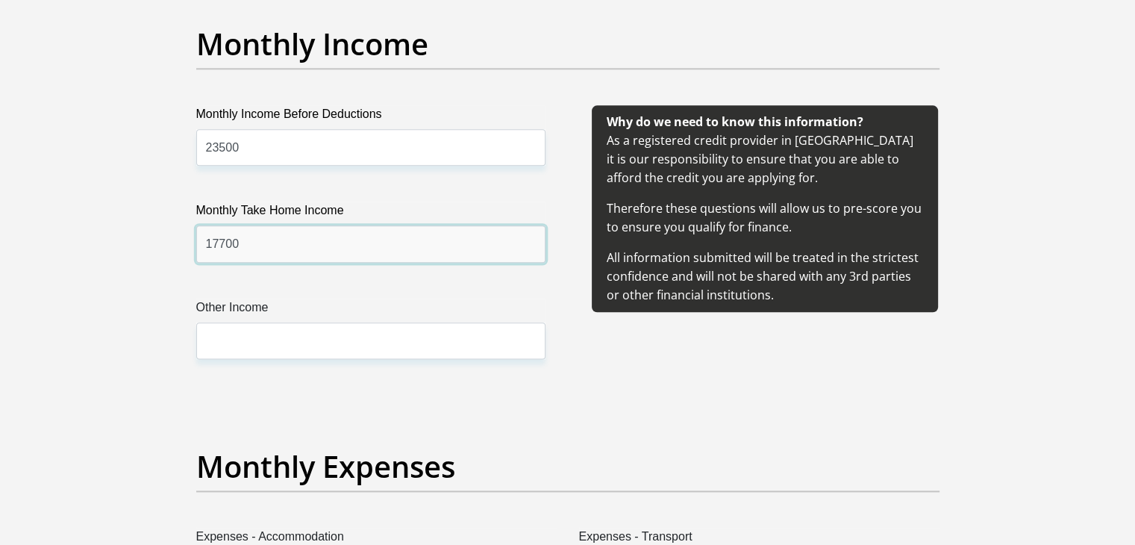
type input "17700"
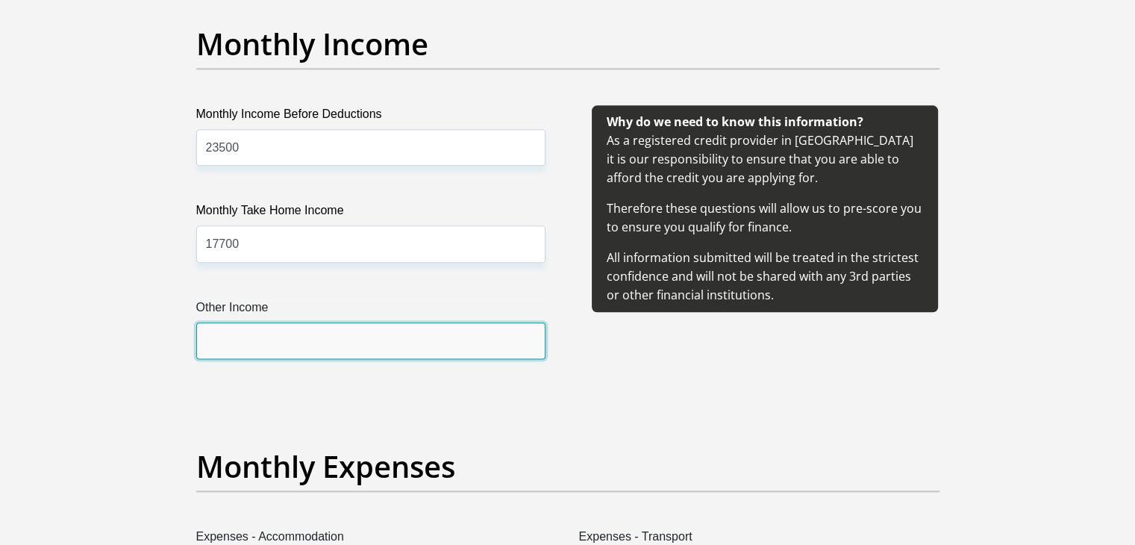
click at [300, 342] on input "Other Income" at bounding box center [370, 340] width 349 height 37
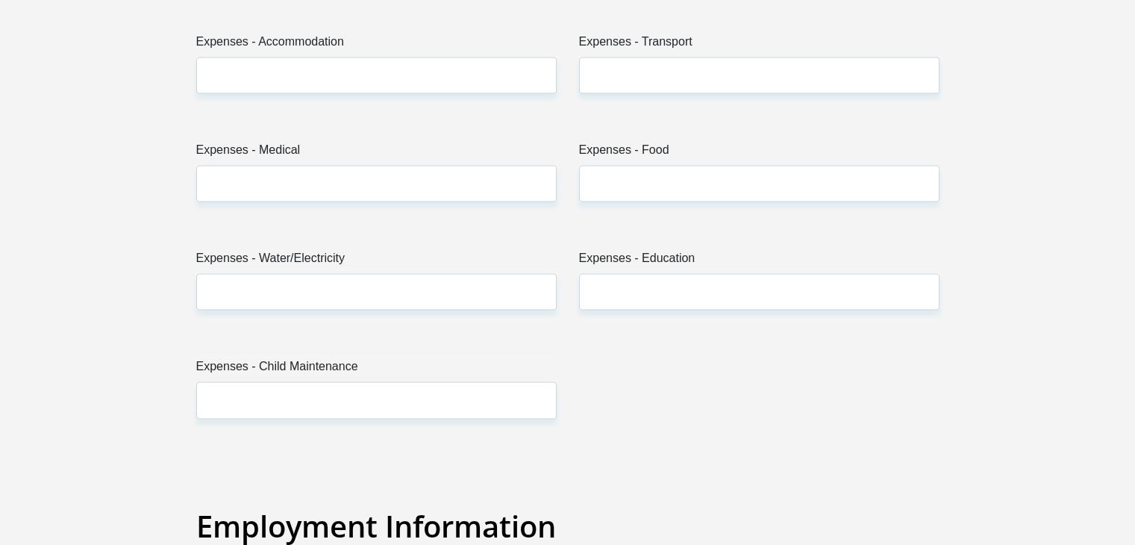
scroll to position [2239, 0]
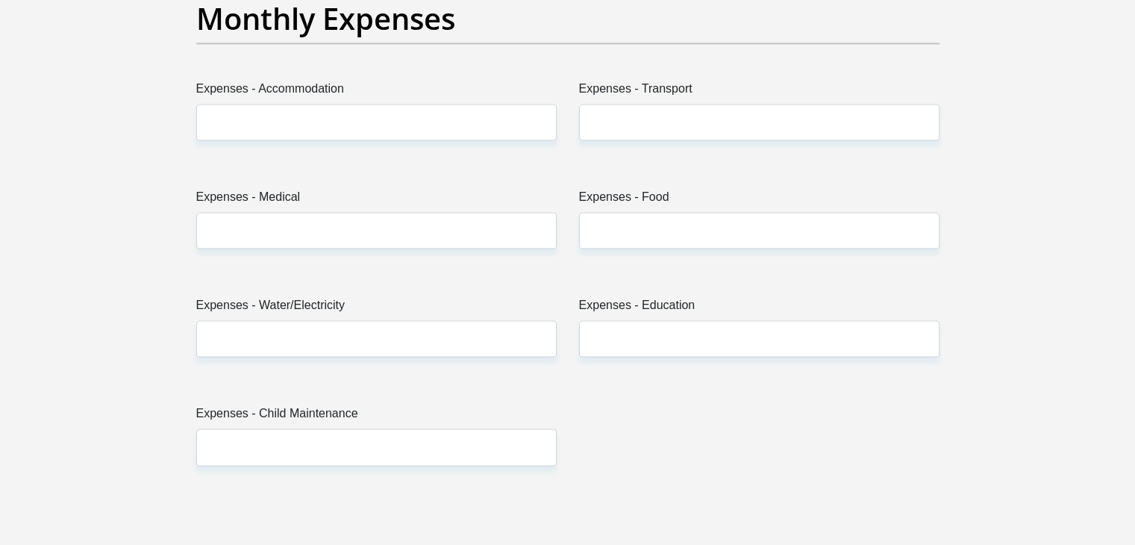
type input "0"
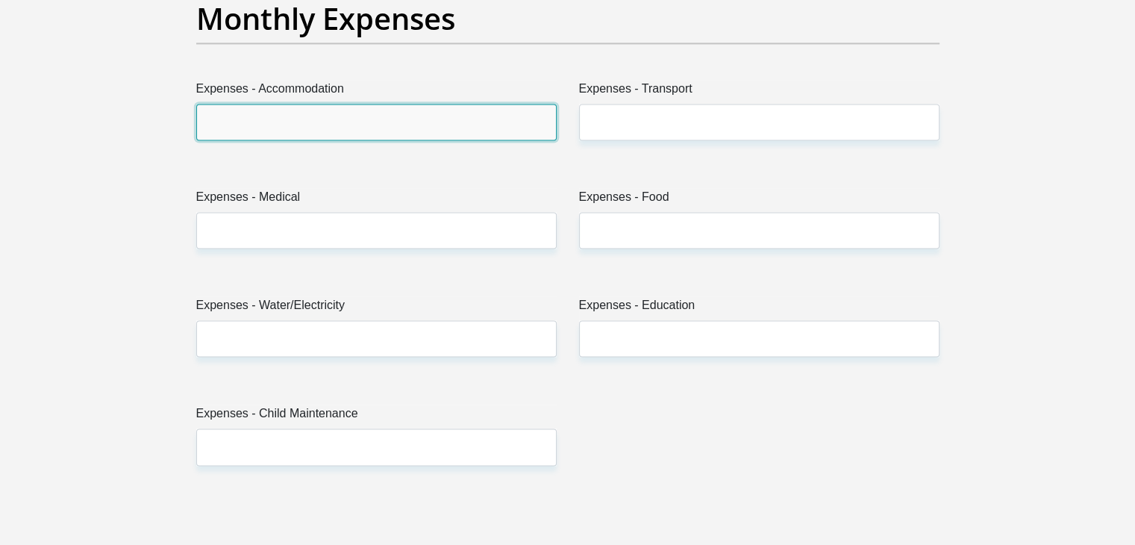
click at [311, 124] on input "Expenses - Accommodation" at bounding box center [376, 122] width 360 height 37
type input "2000"
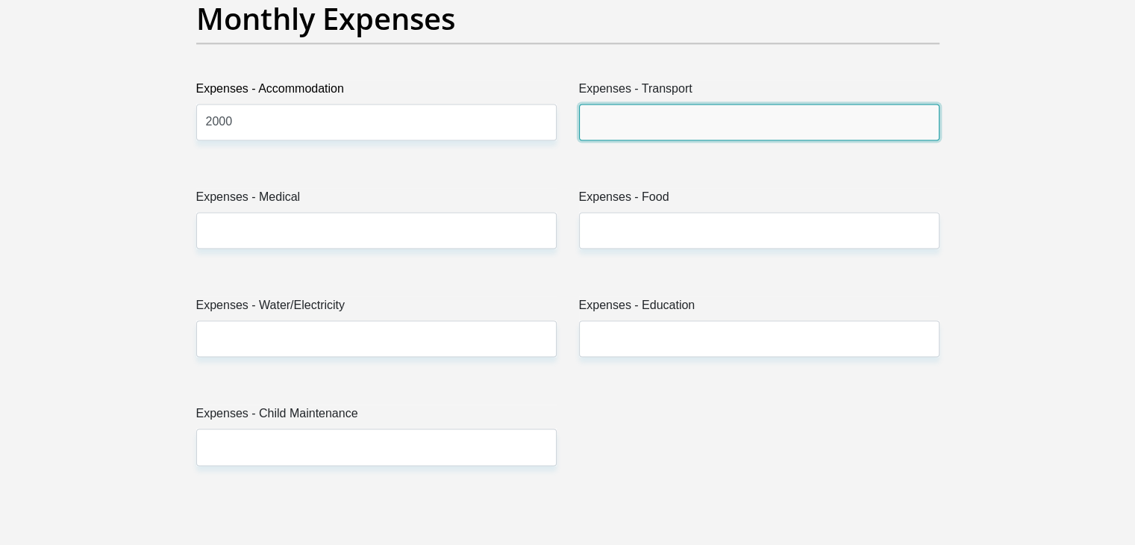
click at [617, 129] on input "Expenses - Transport" at bounding box center [759, 122] width 360 height 37
type input "800"
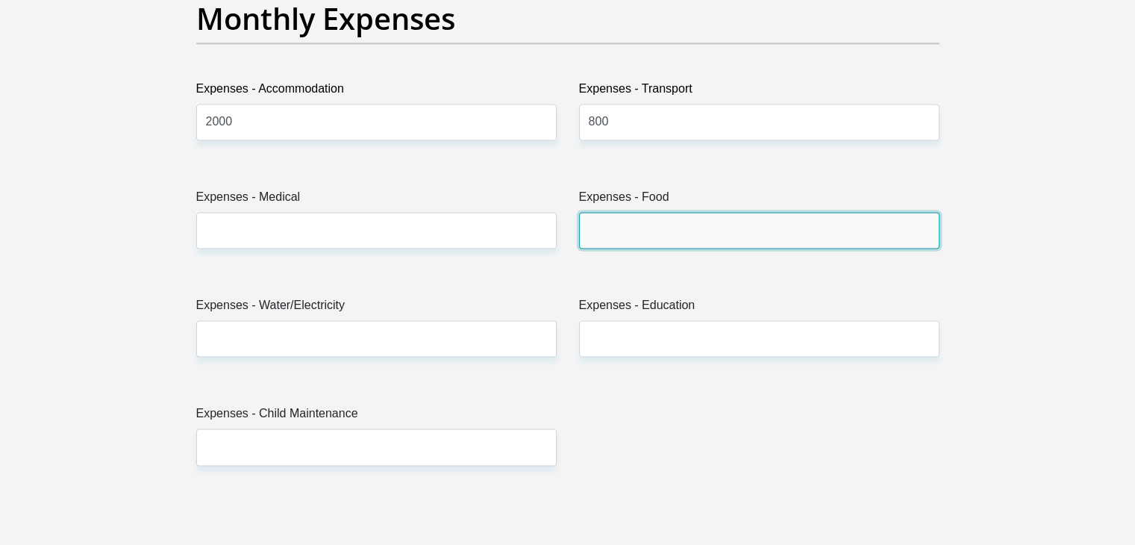
click at [624, 233] on input "Expenses - Food" at bounding box center [759, 230] width 360 height 37
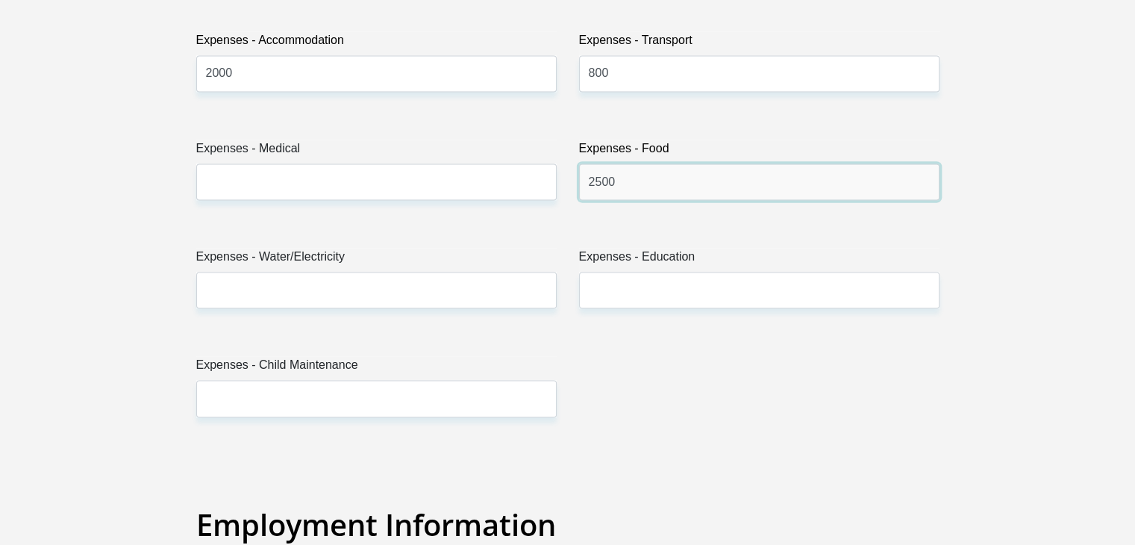
scroll to position [2313, 0]
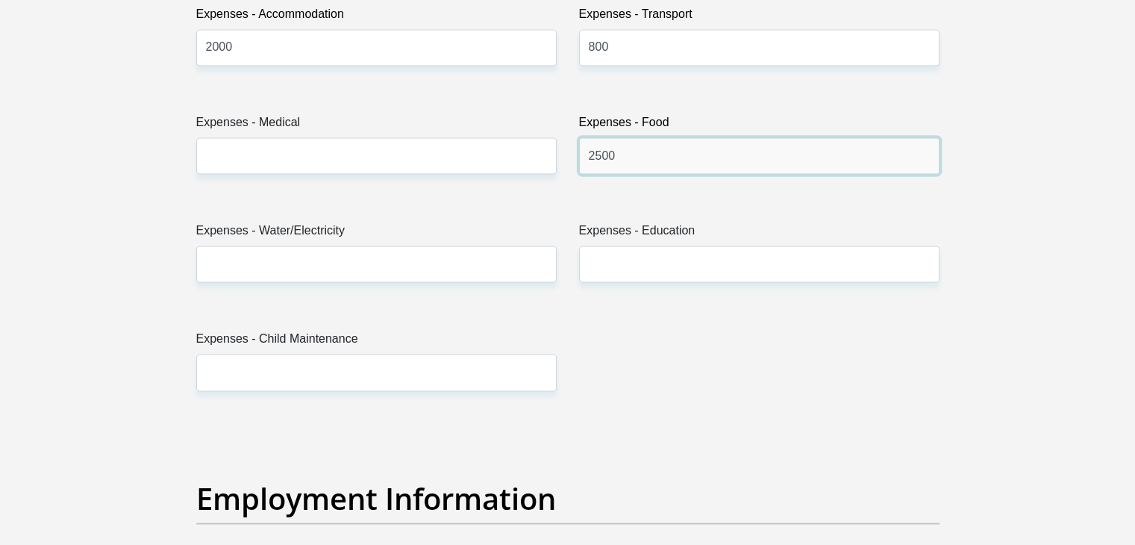
type input "2500"
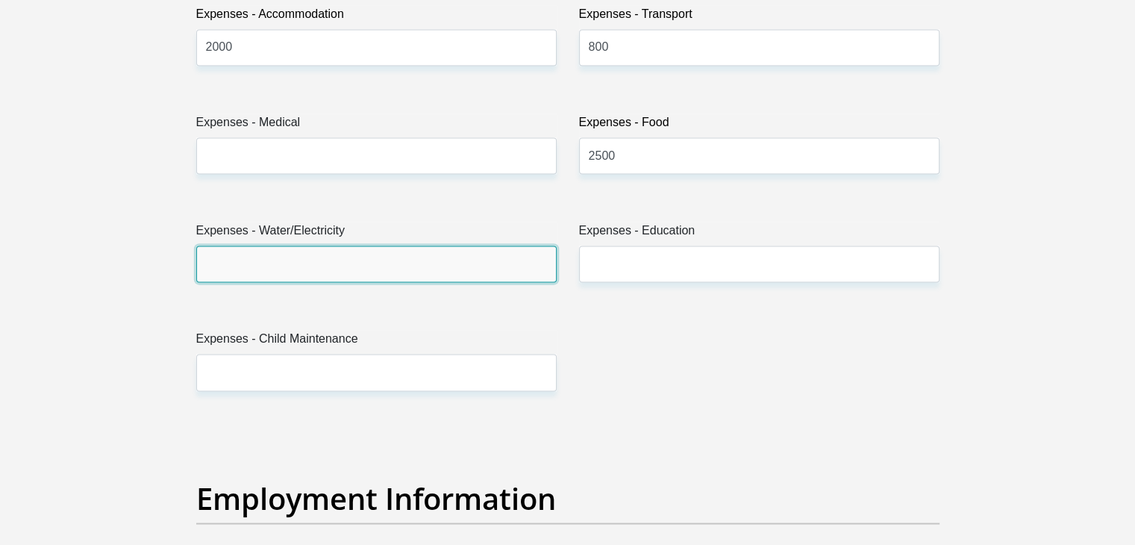
click at [420, 255] on input "Expenses - Water/Electricity" at bounding box center [376, 263] width 360 height 37
type input "1000"
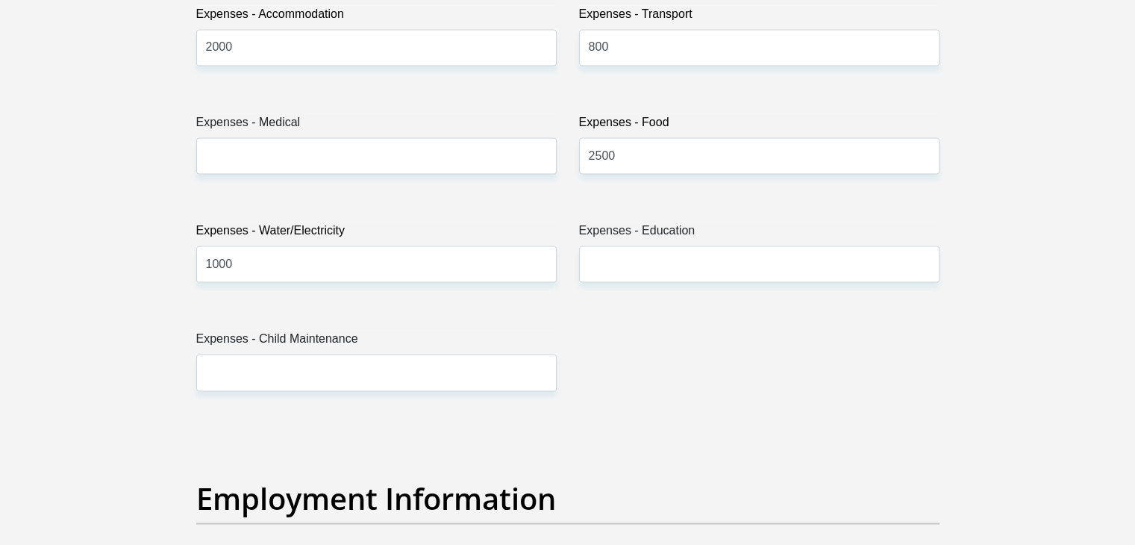
click at [657, 359] on div "Title Mr Ms Mrs Dr [PERSON_NAME] First Name [PERSON_NAME] Surname [PERSON_NAME]…" at bounding box center [568, 384] width 766 height 4926
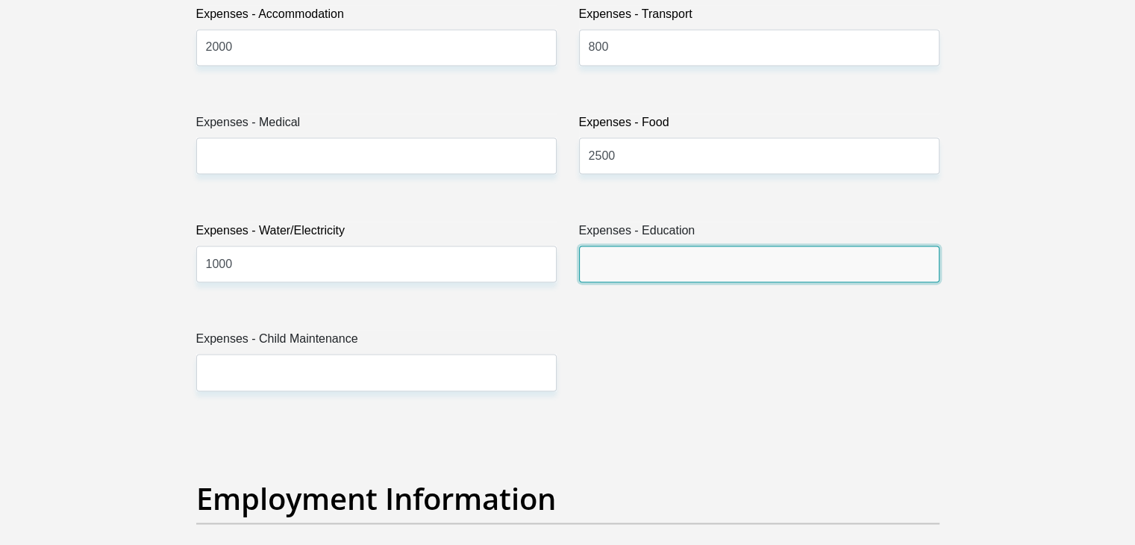
click at [646, 269] on input "Expenses - Education" at bounding box center [759, 263] width 360 height 37
type input "2"
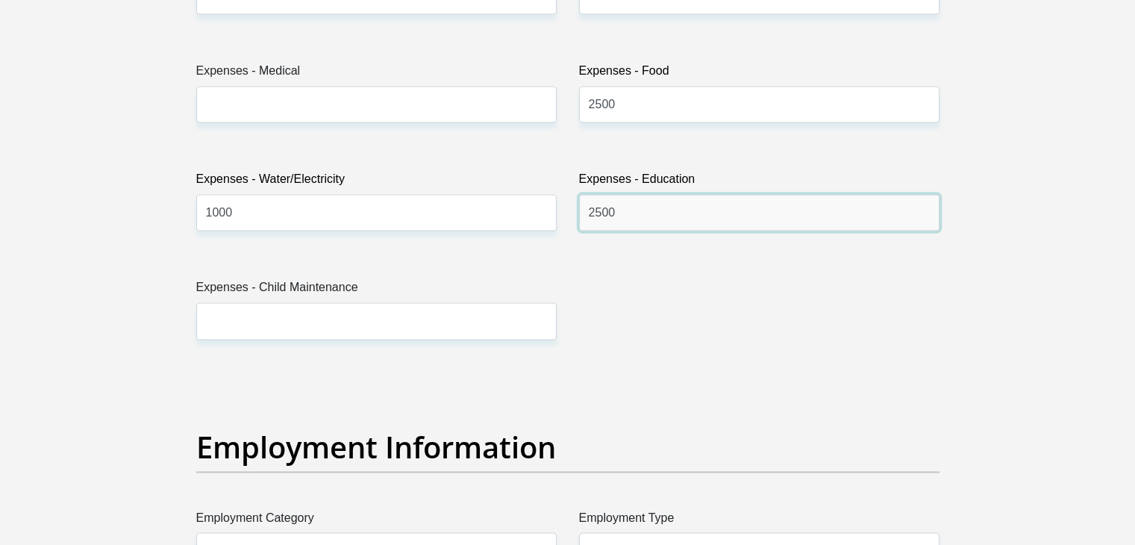
scroll to position [2462, 0]
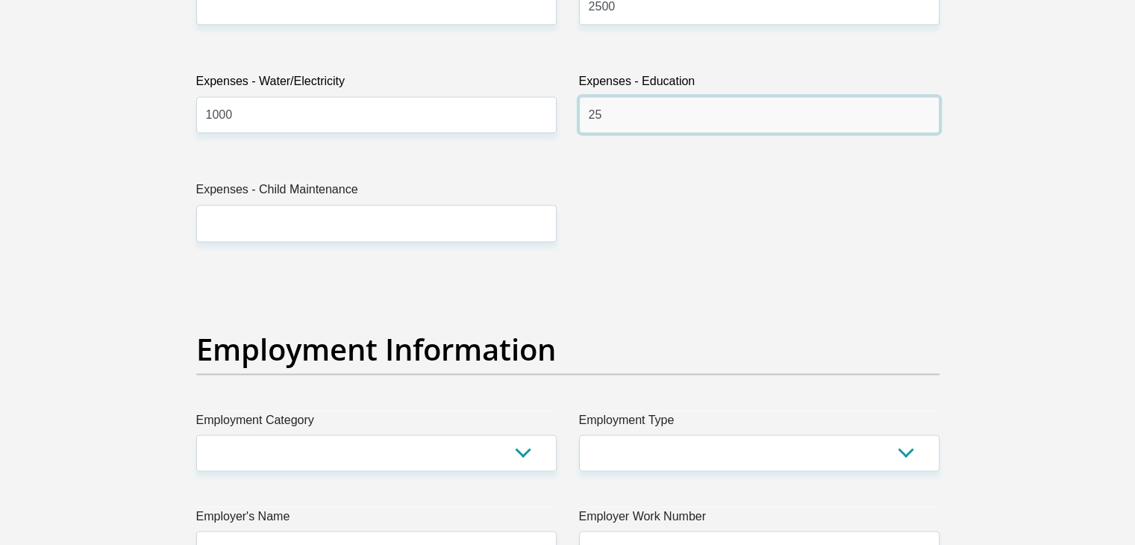
type input "2"
type input "3000"
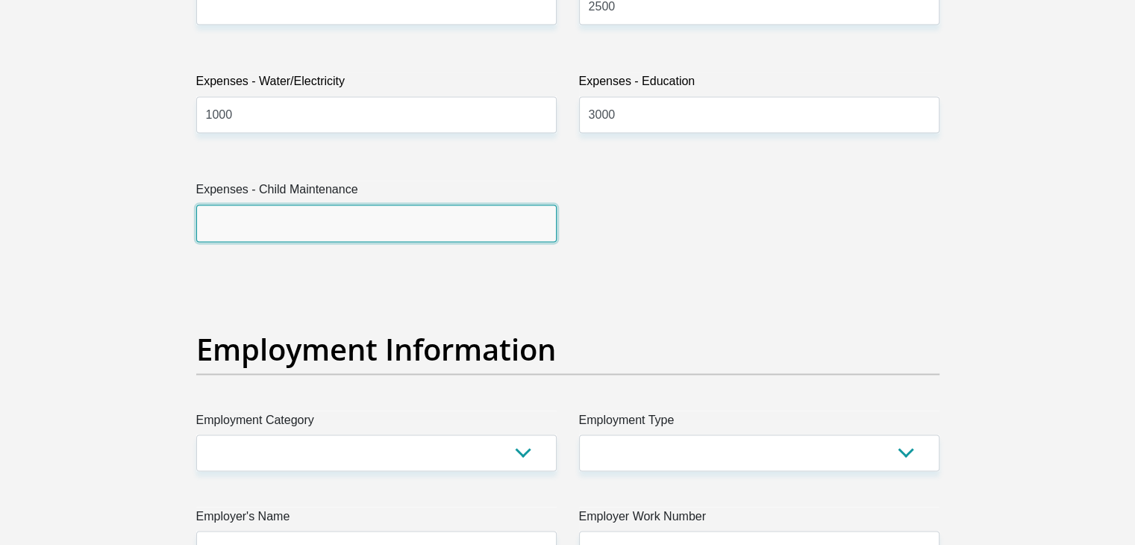
click at [429, 221] on input "Expenses - Child Maintenance" at bounding box center [376, 222] width 360 height 37
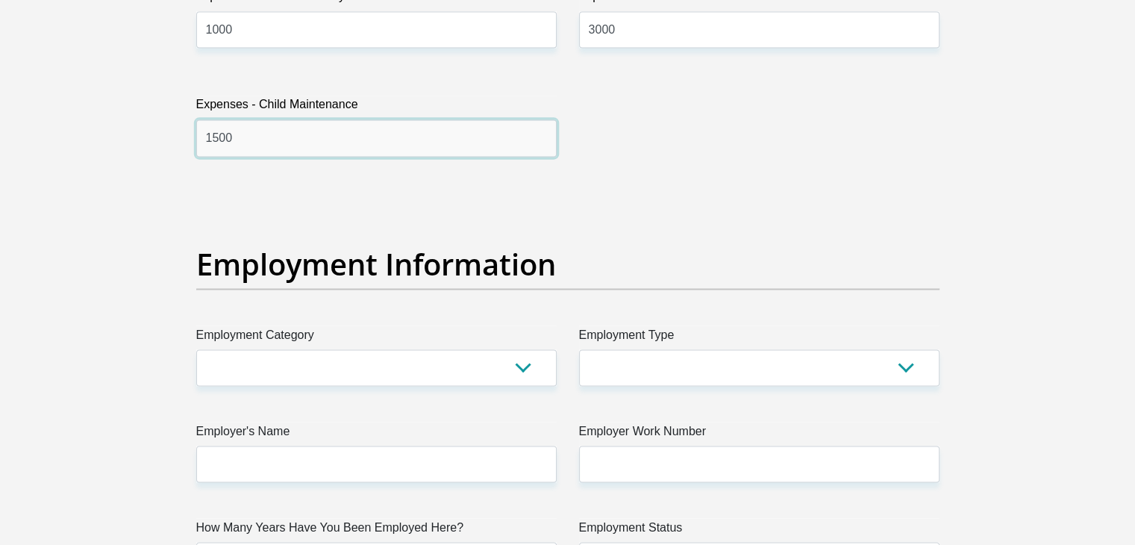
scroll to position [2612, 0]
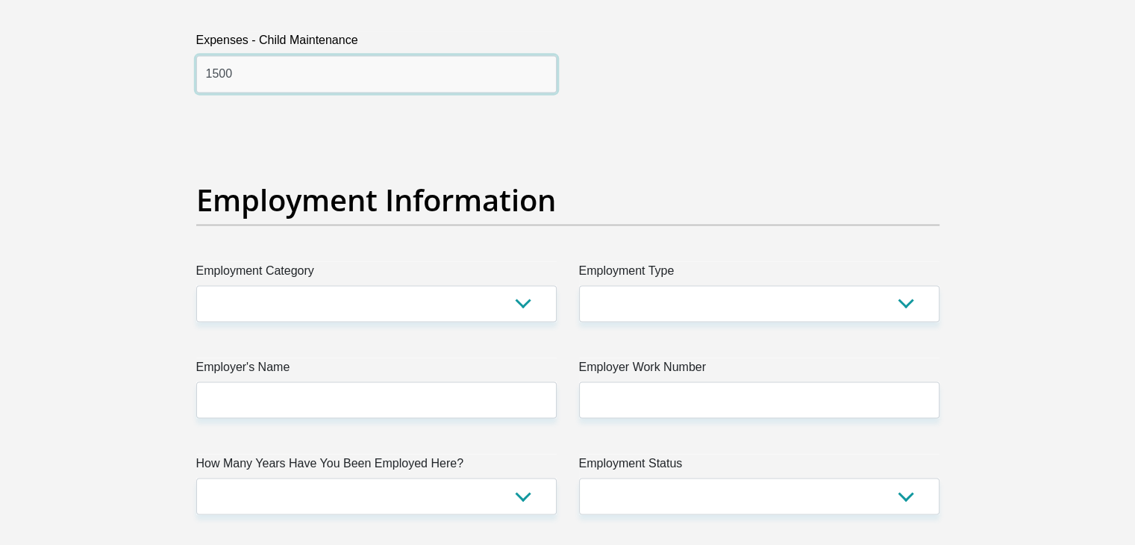
type input "1500"
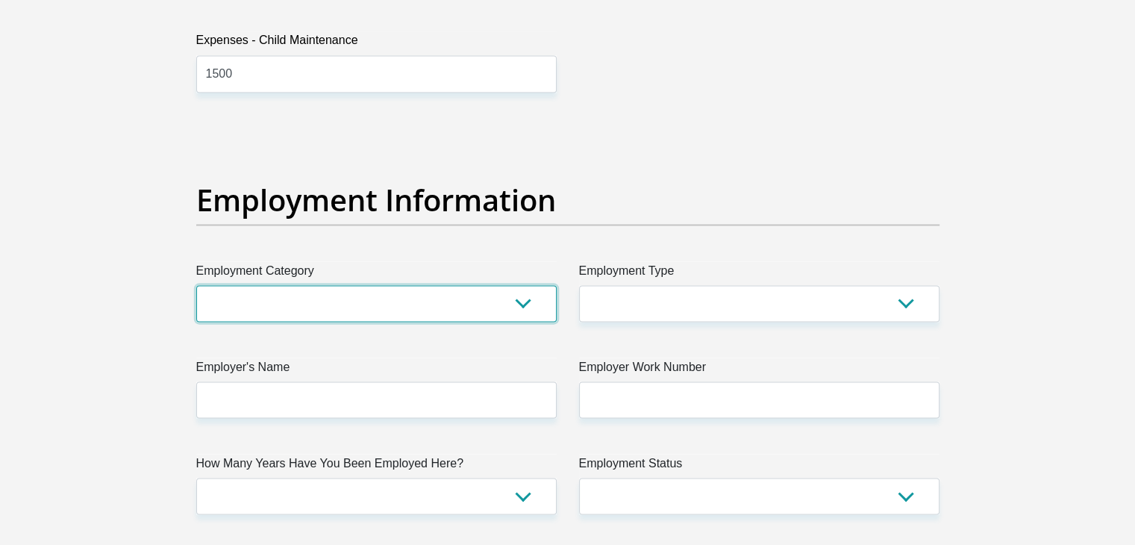
click at [524, 304] on select "AGRICULTURE ALCOHOL & TOBACCO CONSTRUCTION MATERIALS METALLURGY EQUIPMENT FOR R…" at bounding box center [376, 303] width 360 height 37
click at [455, 300] on select "AGRICULTURE ALCOHOL & TOBACCO CONSTRUCTION MATERIALS METALLURGY EQUIPMENT FOR R…" at bounding box center [376, 303] width 360 height 37
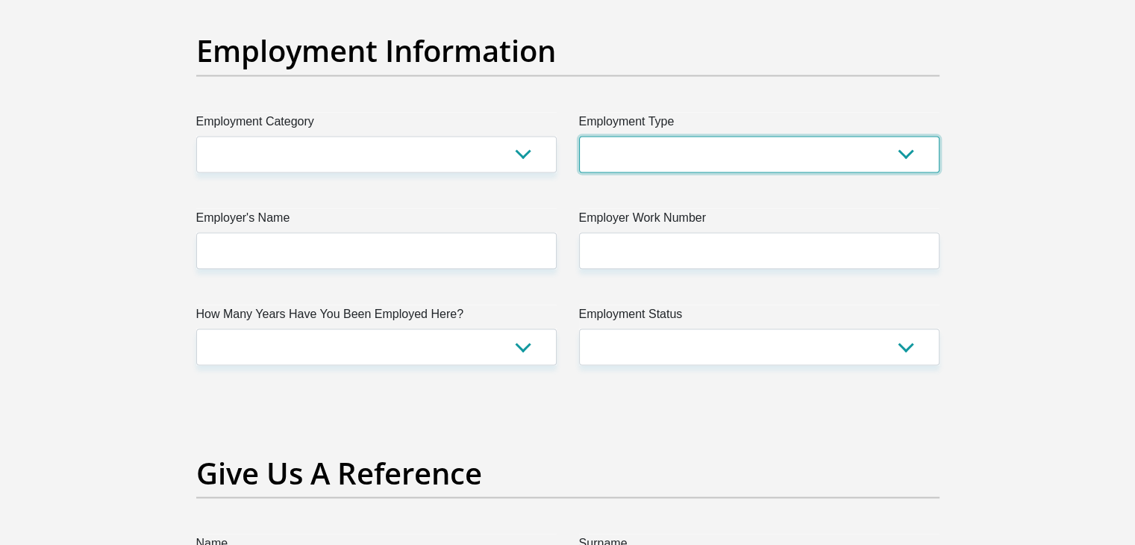
click at [607, 152] on select "College/Lecturer Craft Seller Creative Driver Executive Farmer Forces - Non Com…" at bounding box center [759, 154] width 360 height 37
select select "Manager"
click at [579, 136] on select "College/Lecturer Craft Seller Creative Driver Executive Farmer Forces - Non Com…" at bounding box center [759, 154] width 360 height 37
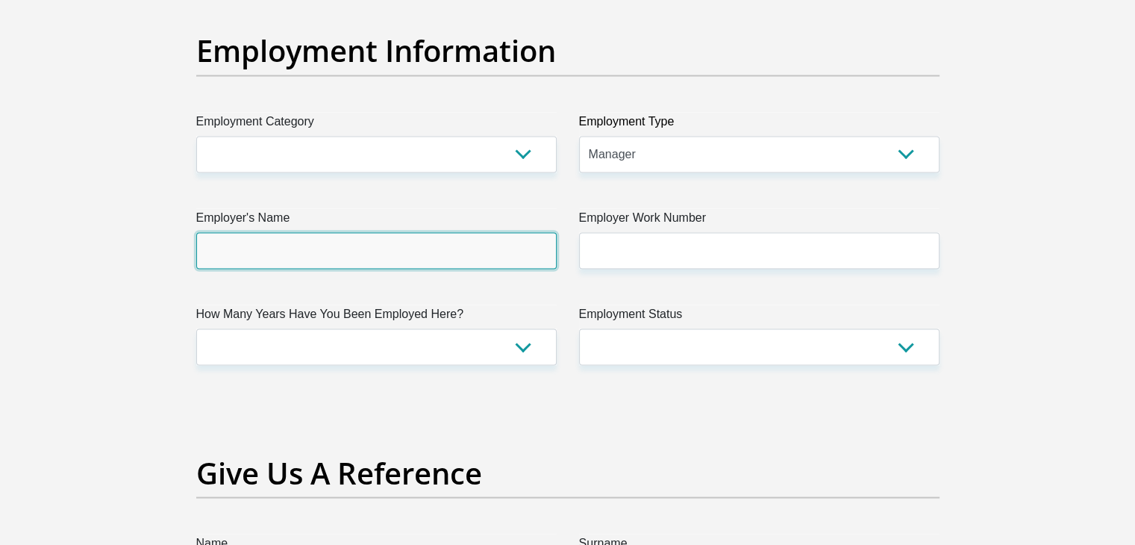
click at [404, 255] on input "Employer's Name" at bounding box center [376, 250] width 360 height 37
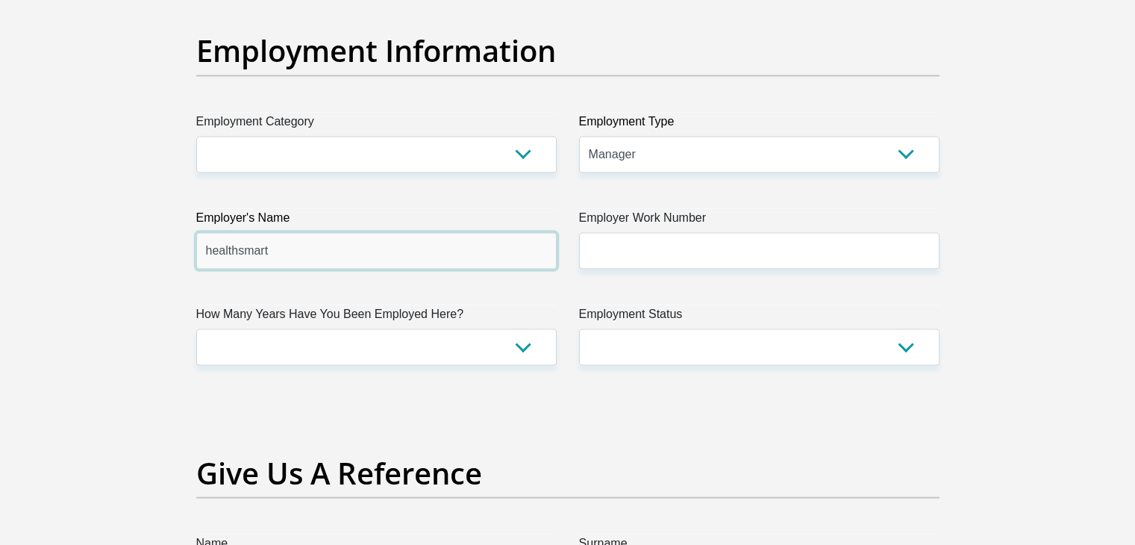
type input "healthsmart"
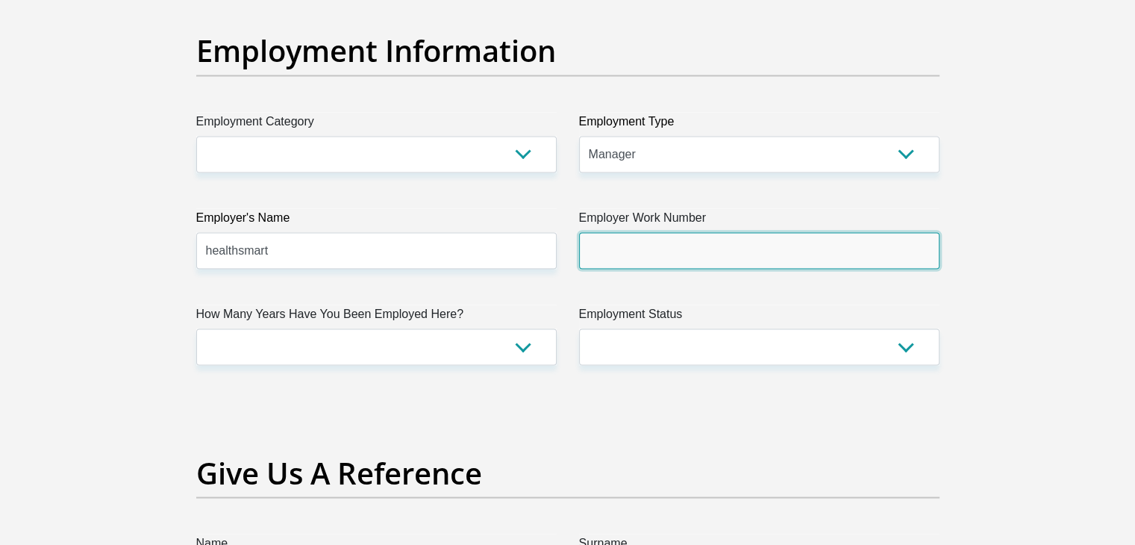
click at [646, 237] on input "Employer Work Number" at bounding box center [759, 250] width 360 height 37
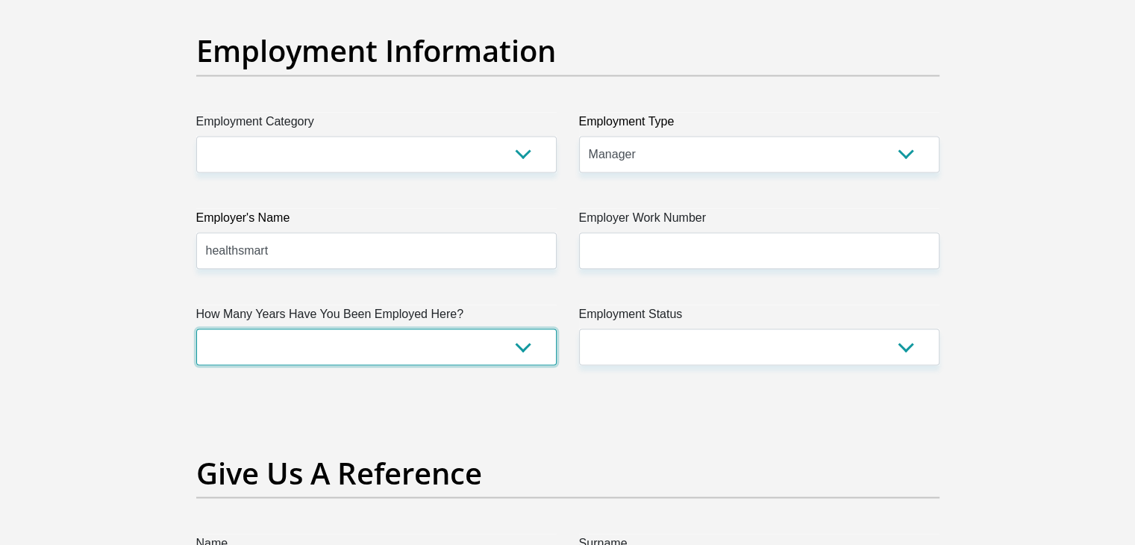
click at [523, 350] on select "less than 1 year 1-3 years 3-5 years 5+ years" at bounding box center [376, 346] width 360 height 37
select select "24"
click at [196, 328] on select "less than 1 year 1-3 years 3-5 years 5+ years" at bounding box center [376, 346] width 360 height 37
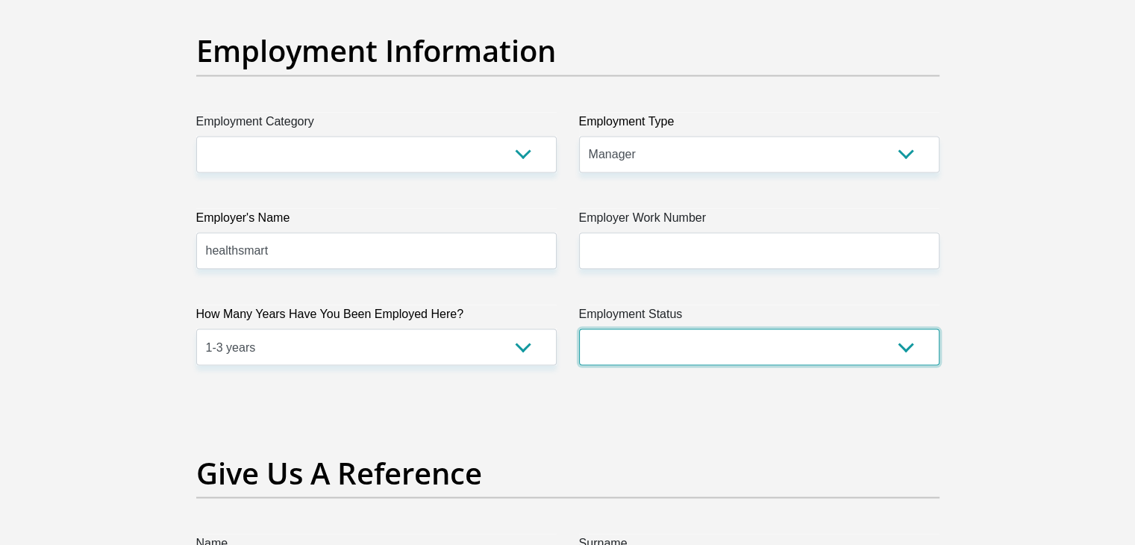
click at [725, 328] on select "Permanent/Full-time Part-time/Casual [DEMOGRAPHIC_DATA] Worker Self-Employed Ho…" at bounding box center [759, 346] width 360 height 37
select select "1"
click at [579, 328] on select "Permanent/Full-time Part-time/Casual [DEMOGRAPHIC_DATA] Worker Self-Employed Ho…" at bounding box center [759, 346] width 360 height 37
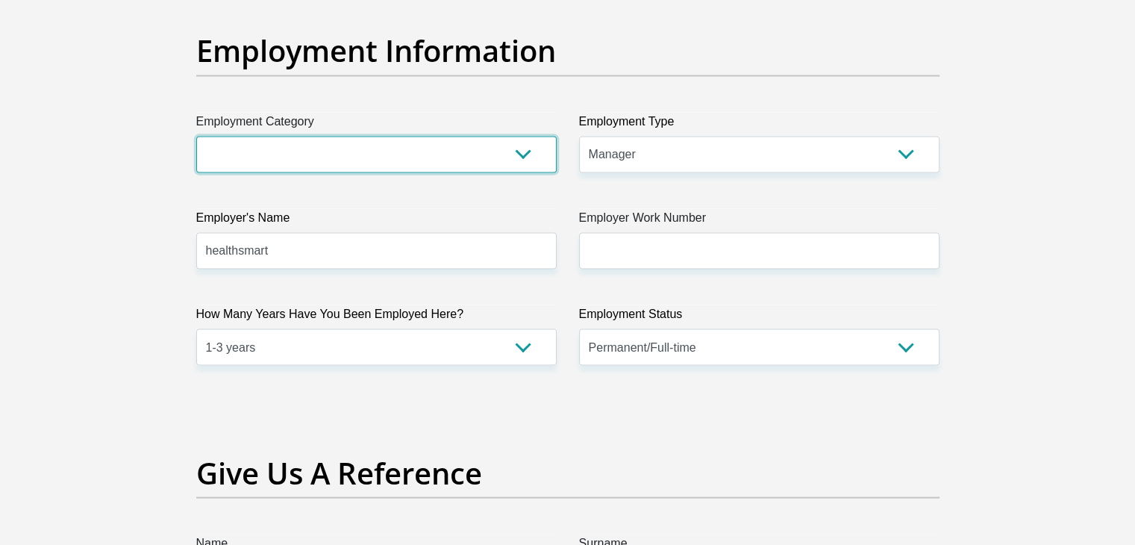
click at [359, 162] on select "AGRICULTURE ALCOHOL & TOBACCO CONSTRUCTION MATERIALS METALLURGY EQUIPMENT FOR R…" at bounding box center [376, 154] width 360 height 37
click at [382, 158] on select "AGRICULTURE ALCOHOL & TOBACCO CONSTRUCTION MATERIALS METALLURGY EQUIPMENT FOR R…" at bounding box center [376, 154] width 360 height 37
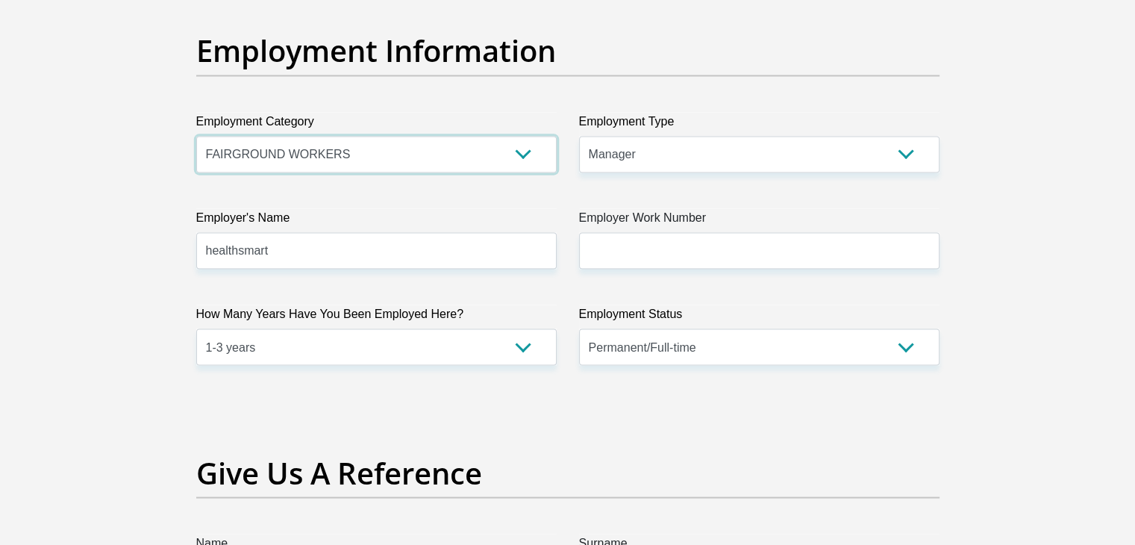
click at [525, 153] on select "AGRICULTURE ALCOHOL & TOBACCO CONSTRUCTION MATERIALS METALLURGY EQUIPMENT FOR R…" at bounding box center [376, 154] width 360 height 37
select select "53"
click at [196, 136] on select "AGRICULTURE ALCOHOL & TOBACCO CONSTRUCTION MATERIALS METALLURGY EQUIPMENT FOR R…" at bounding box center [376, 154] width 360 height 37
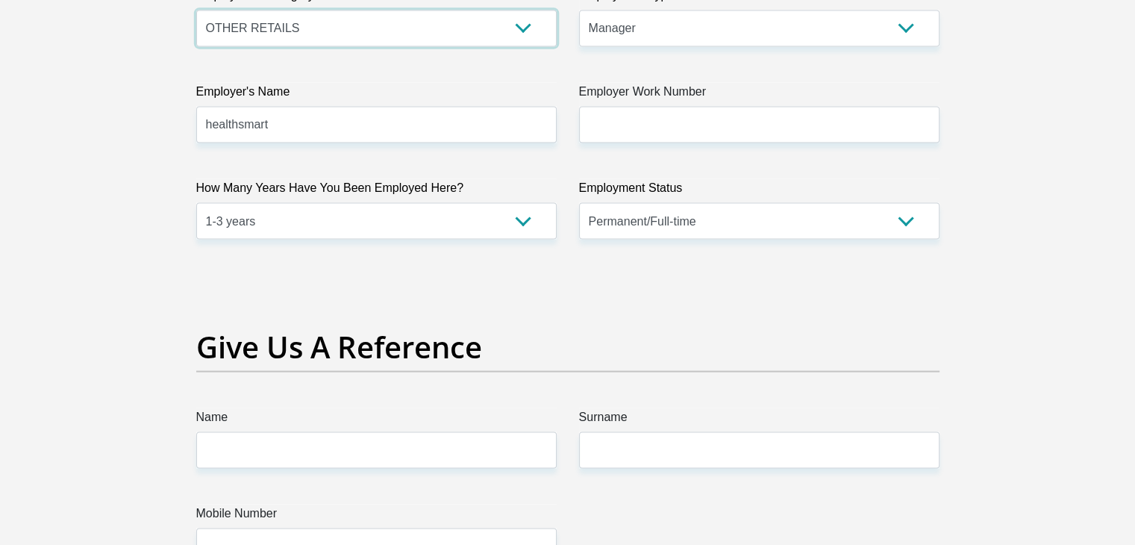
scroll to position [2985, 0]
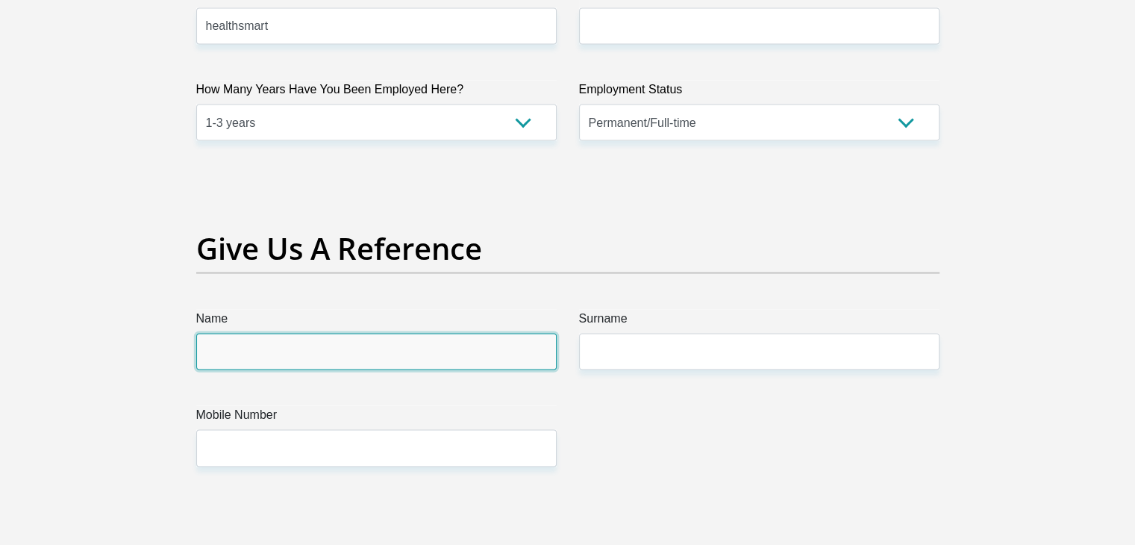
click at [468, 348] on input "Name" at bounding box center [376, 352] width 360 height 37
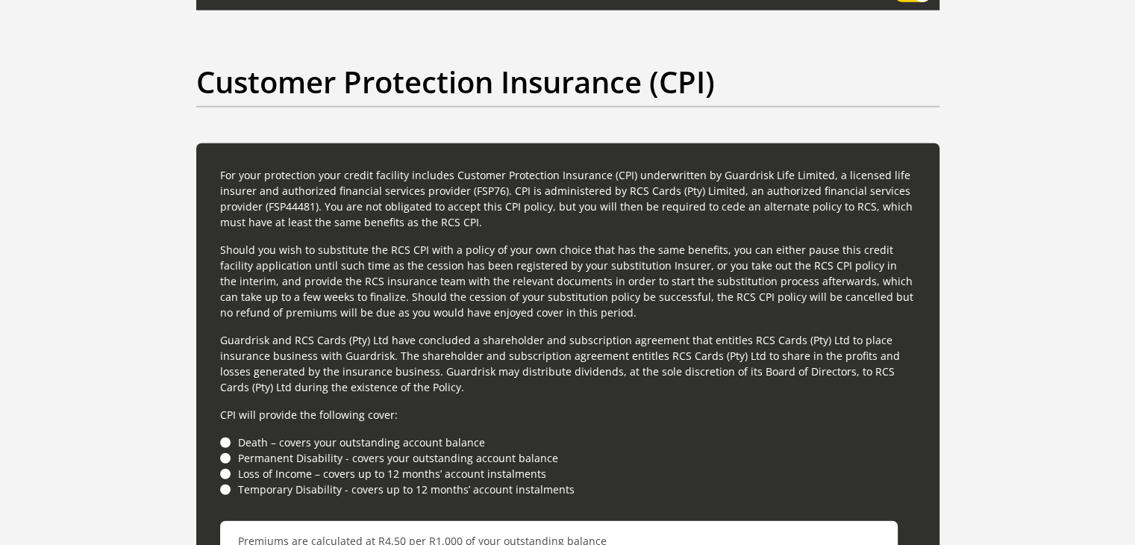
scroll to position [3955, 0]
